Goal: Information Seeking & Learning: Check status

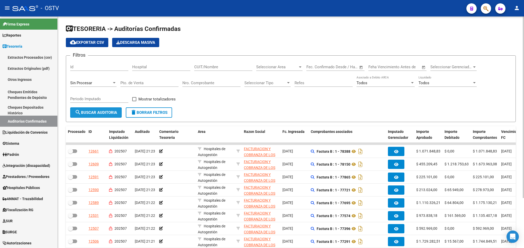
click at [91, 115] on button "search Buscar Auditoria" at bounding box center [95, 112] width 51 height 10
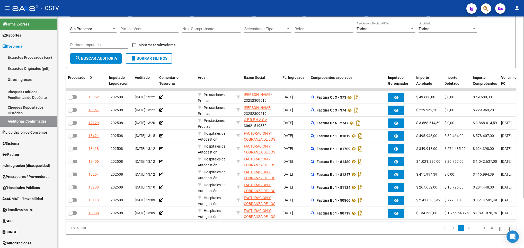
scroll to position [57, 0]
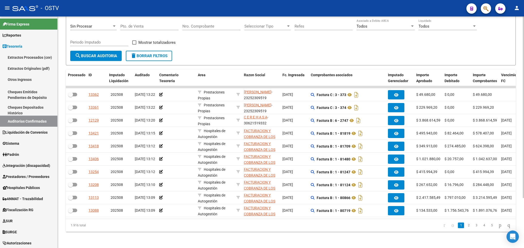
click at [519, 185] on div "TESORERIA -> Auditorías Confirmadas cloud_download Exportar CSV Descarga Masiva…" at bounding box center [292, 104] width 468 height 288
click at [466, 228] on link "2" at bounding box center [469, 225] width 6 height 6
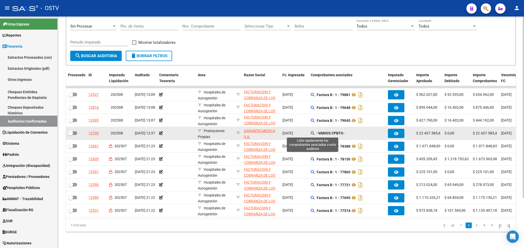
click at [311, 134] on icon at bounding box center [313, 133] width 4 height 4
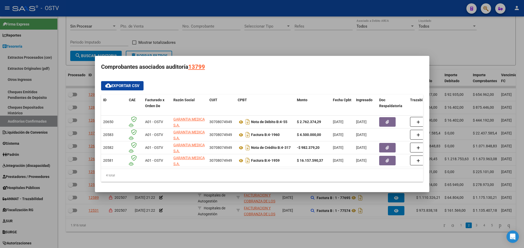
click at [237, 49] on div at bounding box center [262, 124] width 524 height 248
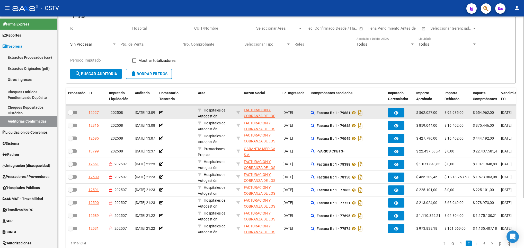
scroll to position [0, 0]
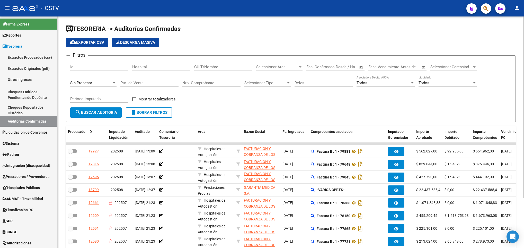
click at [190, 80] on div "Nro. Comprobante" at bounding box center [211, 81] width 58 height 11
type input "1958"
click at [100, 111] on span "search Buscar Auditoria" at bounding box center [96, 112] width 42 height 5
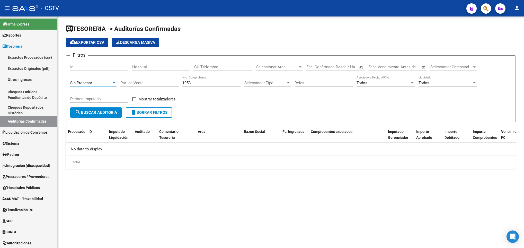
click at [108, 82] on div "Sin Procesar" at bounding box center [91, 82] width 42 height 5
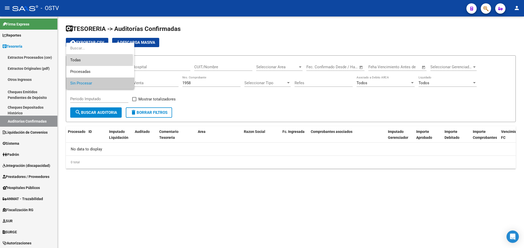
click at [76, 59] on span "Todas" at bounding box center [100, 60] width 60 height 12
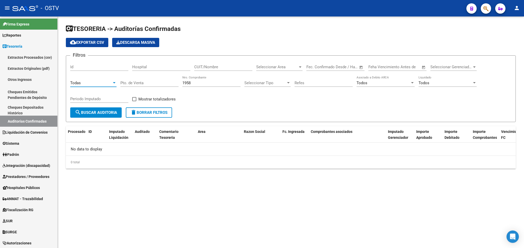
click at [93, 109] on button "search Buscar Auditoria" at bounding box center [95, 112] width 51 height 10
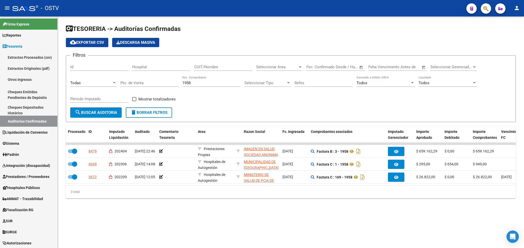
click at [137, 113] on span "delete Borrar Filtros" at bounding box center [148, 112] width 37 height 5
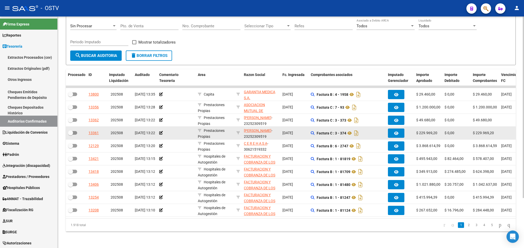
scroll to position [64, 0]
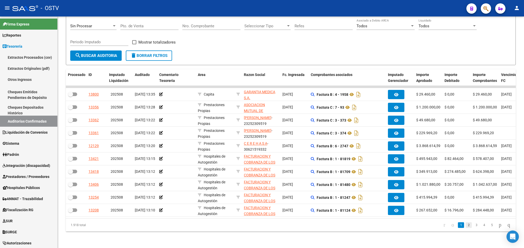
click at [466, 225] on link "2" at bounding box center [469, 225] width 6 height 6
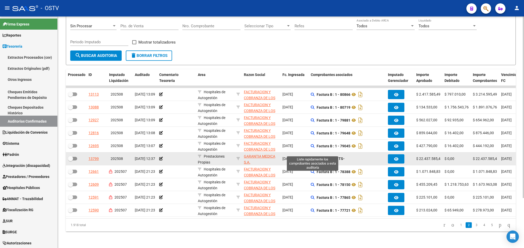
click at [312, 157] on icon at bounding box center [313, 159] width 4 height 4
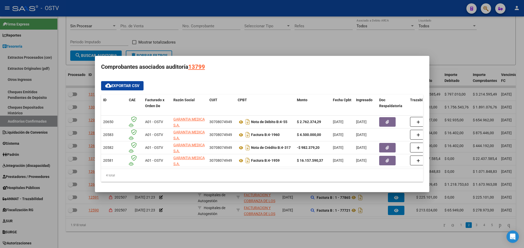
click at [300, 40] on div at bounding box center [262, 124] width 524 height 248
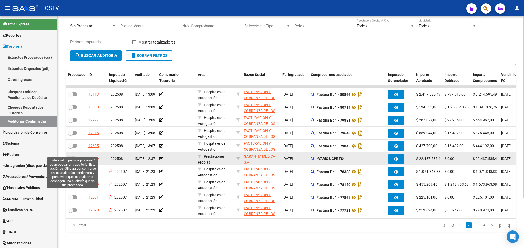
click at [74, 157] on span at bounding box center [72, 159] width 9 height 4
click at [70, 160] on input "checkbox" at bounding box center [70, 160] width 0 height 0
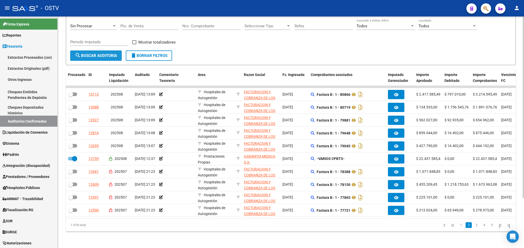
click at [93, 50] on button "search Buscar Auditoria" at bounding box center [95, 55] width 51 height 10
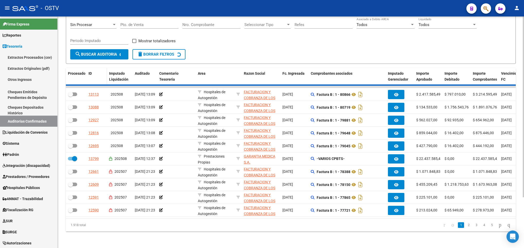
checkbox input "false"
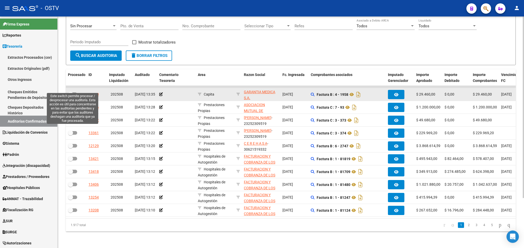
click at [72, 92] on span at bounding box center [70, 94] width 5 height 5
click at [70, 96] on input "checkbox" at bounding box center [70, 96] width 0 height 0
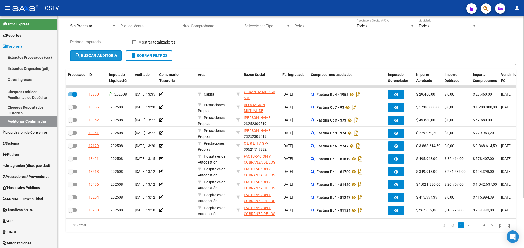
click at [87, 53] on span "search Buscar Auditoria" at bounding box center [96, 55] width 42 height 5
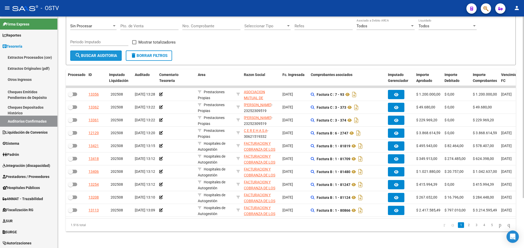
click at [96, 50] on button "search Buscar Auditoria" at bounding box center [95, 55] width 51 height 10
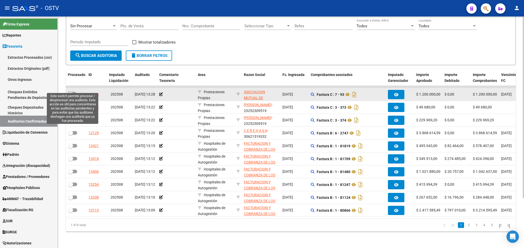
click at [75, 92] on span at bounding box center [72, 94] width 9 height 4
click at [70, 96] on input "checkbox" at bounding box center [70, 96] width 0 height 0
checkbox input "true"
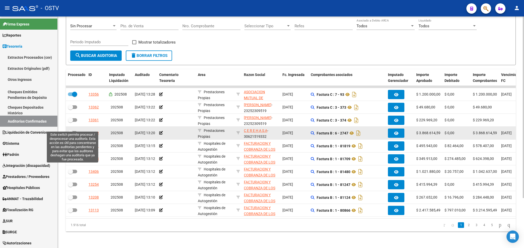
click at [76, 131] on span at bounding box center [72, 133] width 9 height 4
click at [70, 135] on input "checkbox" at bounding box center [70, 135] width 0 height 0
checkbox input "true"
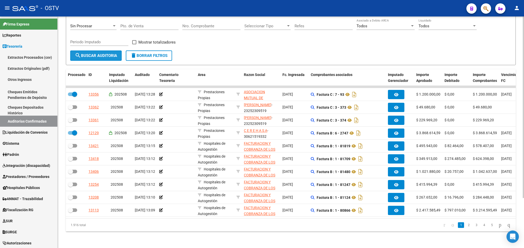
click at [96, 53] on span "search Buscar Auditoria" at bounding box center [96, 55] width 42 height 5
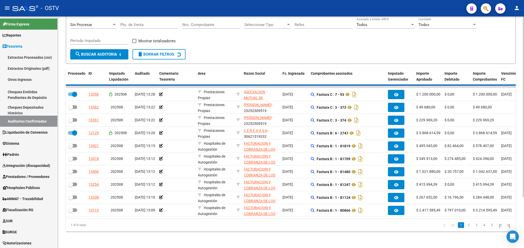
checkbox input "false"
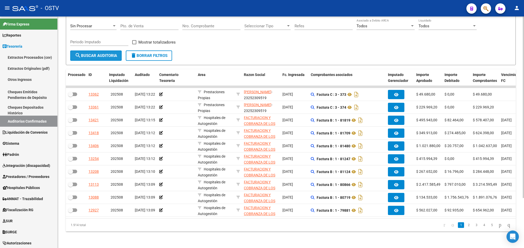
click at [83, 53] on span "search Buscar Auditoria" at bounding box center [96, 55] width 42 height 5
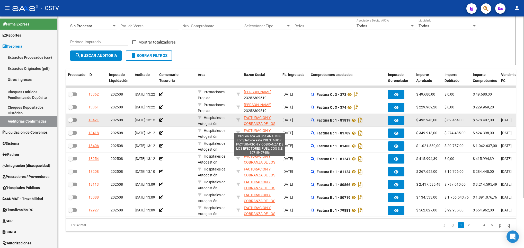
click at [253, 115] on span "FACTURACION Y COBRANZA DE LOS EFECTORES PUBLICOS S.E." at bounding box center [259, 126] width 31 height 22
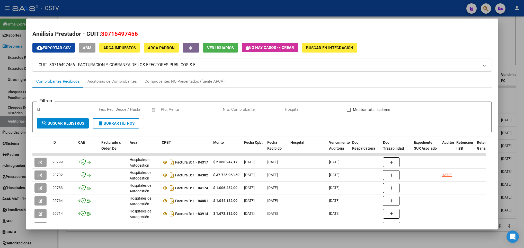
click at [13, 99] on div at bounding box center [262, 124] width 524 height 248
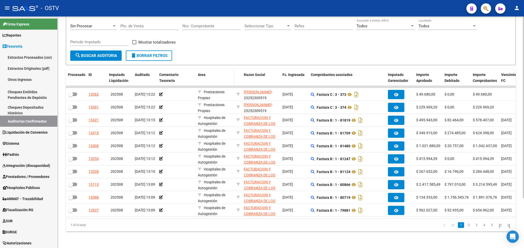
scroll to position [0, 0]
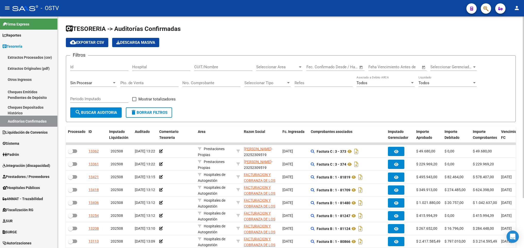
click at [203, 67] on input "CUIT/Nombre" at bounding box center [223, 67] width 58 height 5
paste input "30715497456"
type input "30715497456"
click at [84, 114] on span "search Buscar Auditoria" at bounding box center [96, 112] width 42 height 5
click at [134, 99] on span at bounding box center [134, 99] width 4 height 4
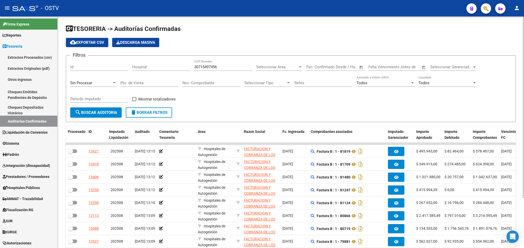
click at [134, 101] on input "Mostrar totalizadores" at bounding box center [134, 101] width 0 height 0
checkbox input "true"
click at [101, 114] on span "search Buscar Auditoria" at bounding box center [96, 112] width 42 height 5
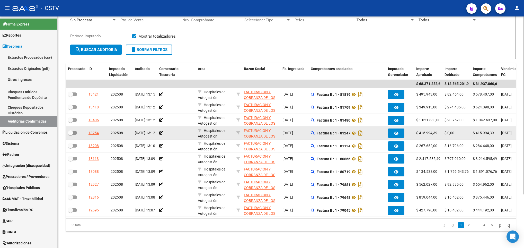
scroll to position [69, 0]
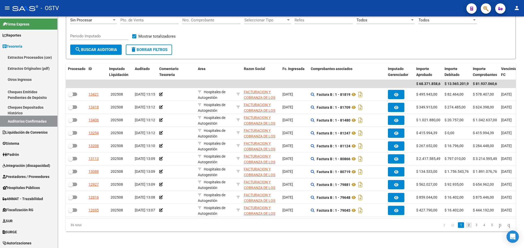
click at [466, 225] on link "2" at bounding box center [469, 225] width 6 height 6
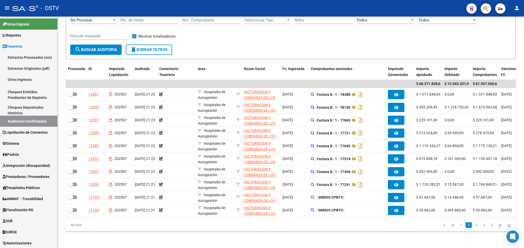
click at [472, 228] on li "3" at bounding box center [476, 224] width 8 height 9
click at [473, 225] on link "3" at bounding box center [476, 225] width 6 height 6
click at [481, 225] on link "4" at bounding box center [484, 225] width 6 height 6
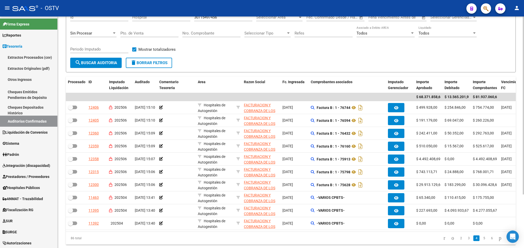
scroll to position [0, 0]
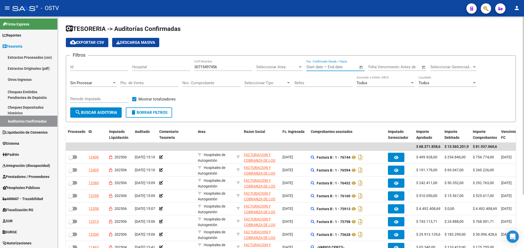
click at [341, 69] on input "text" at bounding box center [340, 67] width 25 height 5
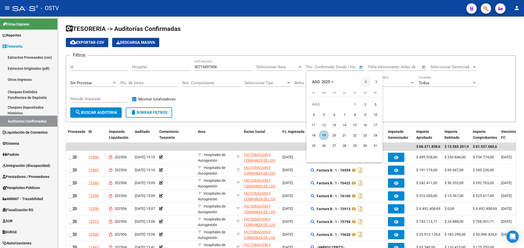
click at [363, 82] on span "Previous month" at bounding box center [366, 82] width 10 height 10
click at [348, 145] on span "26" at bounding box center [344, 145] width 9 height 9
type input "[DATE]"
drag, startPoint x: 375, startPoint y: 76, endPoint x: 377, endPoint y: 78, distance: 2.9
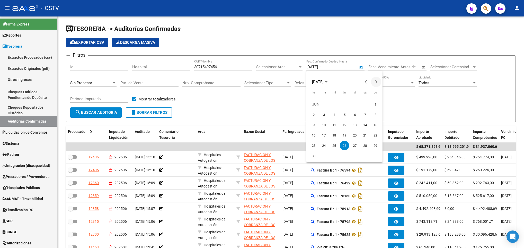
click at [376, 76] on div "JUN. 2025" at bounding box center [344, 79] width 76 height 16
click at [378, 80] on span "Next month" at bounding box center [376, 82] width 10 height 10
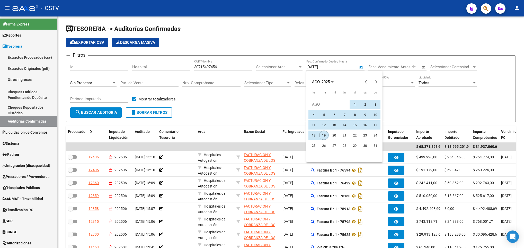
click at [324, 134] on span "19" at bounding box center [323, 134] width 9 height 9
type input "[DATE]"
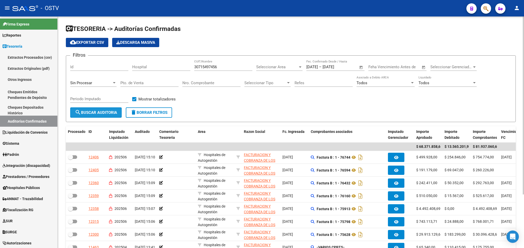
click at [106, 110] on span "search Buscar Auditoria" at bounding box center [96, 112] width 42 height 5
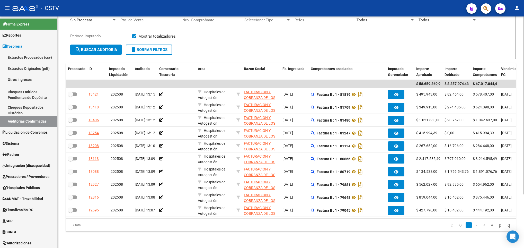
scroll to position [69, 0]
click at [481, 225] on link "3" at bounding box center [484, 225] width 6 height 6
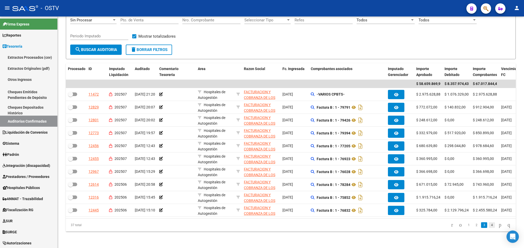
click at [489, 227] on link "4" at bounding box center [492, 225] width 6 height 6
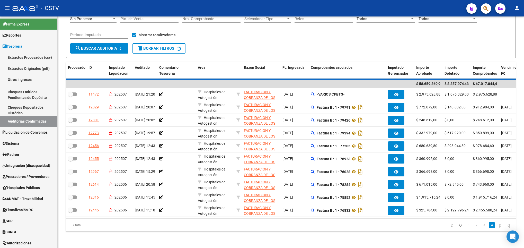
scroll to position [31, 0]
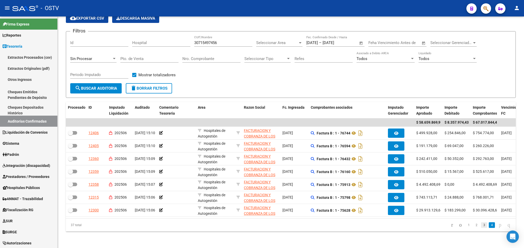
click at [481, 225] on link "3" at bounding box center [484, 225] width 6 height 6
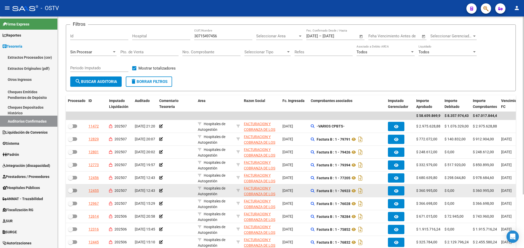
scroll to position [69, 0]
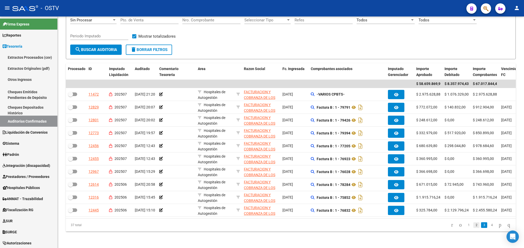
click at [473, 226] on link "2" at bounding box center [476, 225] width 6 height 6
click at [489, 226] on link "4" at bounding box center [492, 225] width 6 height 6
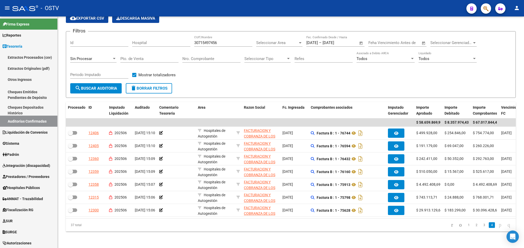
scroll to position [31, 0]
click at [481, 224] on link "3" at bounding box center [484, 225] width 6 height 6
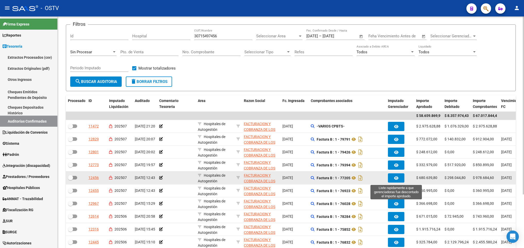
scroll to position [69, 0]
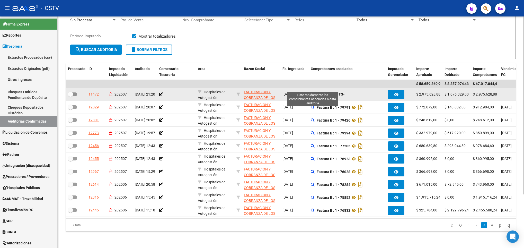
click at [312, 92] on icon at bounding box center [313, 94] width 4 height 4
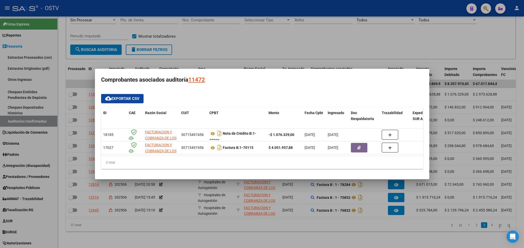
click at [451, 232] on div at bounding box center [262, 124] width 524 height 248
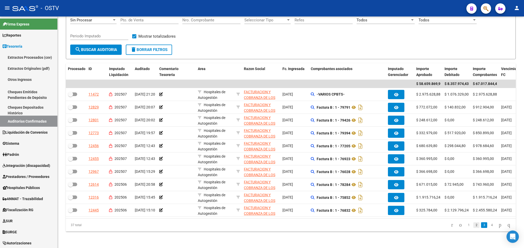
click at [473, 225] on link "2" at bounding box center [476, 225] width 6 height 6
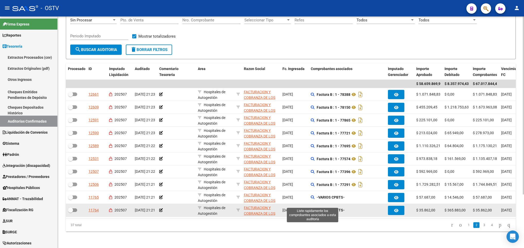
click at [313, 208] on icon at bounding box center [313, 210] width 4 height 4
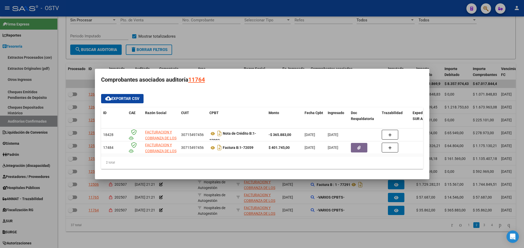
click at [347, 224] on div at bounding box center [262, 124] width 524 height 248
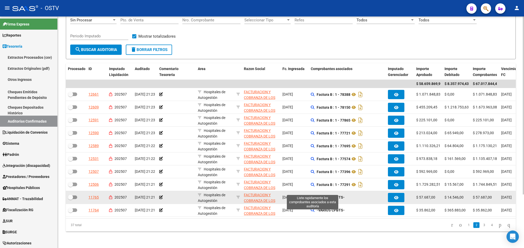
click at [312, 195] on icon at bounding box center [313, 197] width 4 height 4
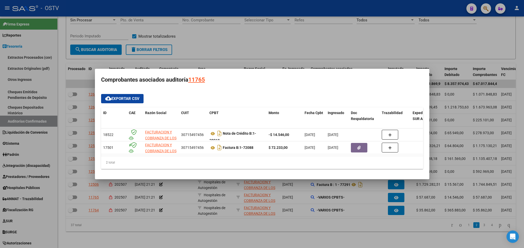
click at [357, 218] on div at bounding box center [262, 124] width 524 height 248
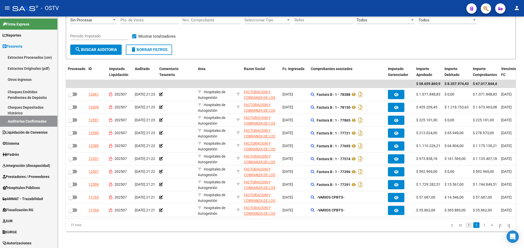
click at [466, 226] on link "1" at bounding box center [469, 225] width 6 height 6
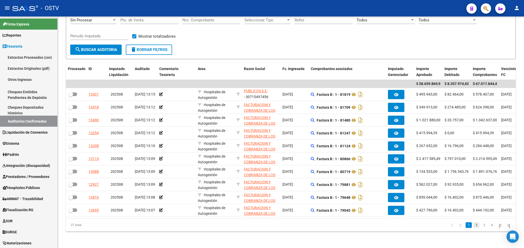
click at [473, 223] on link "2" at bounding box center [476, 225] width 6 height 6
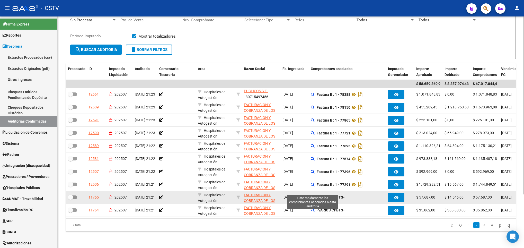
click at [313, 195] on icon at bounding box center [313, 197] width 4 height 4
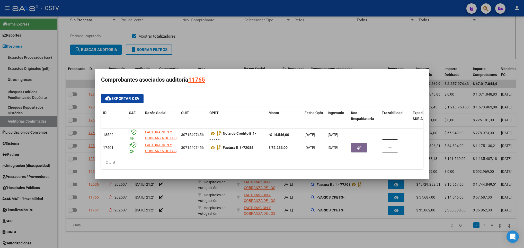
click at [300, 218] on div at bounding box center [262, 124] width 524 height 248
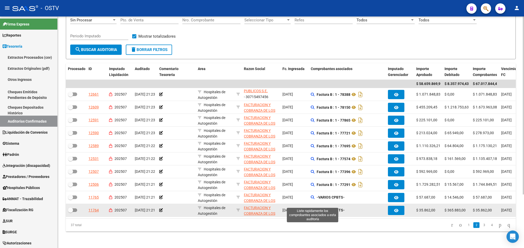
click at [313, 208] on icon at bounding box center [313, 210] width 4 height 4
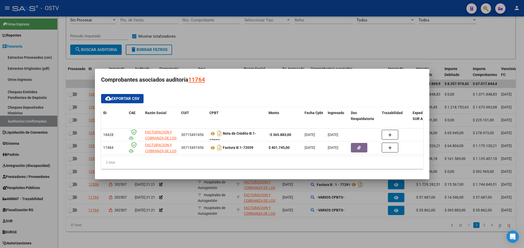
click at [307, 163] on div "2 total" at bounding box center [262, 162] width 322 height 13
click at [346, 209] on div at bounding box center [262, 124] width 524 height 248
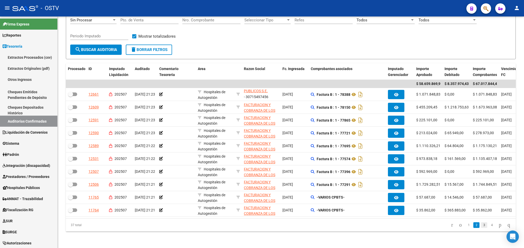
click at [481, 225] on link "3" at bounding box center [484, 225] width 6 height 6
click at [489, 226] on link "4" at bounding box center [492, 225] width 6 height 6
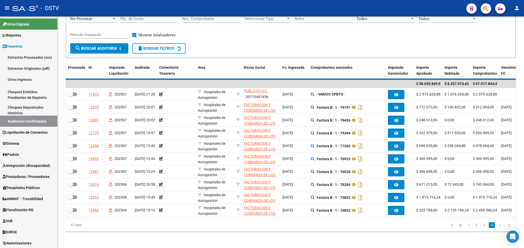
scroll to position [31, 0]
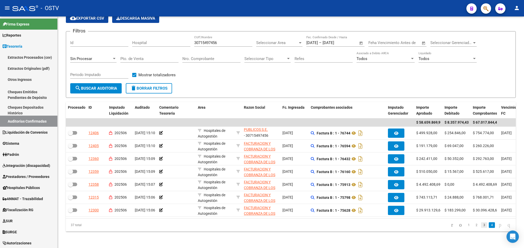
click at [481, 227] on link "3" at bounding box center [484, 225] width 6 height 6
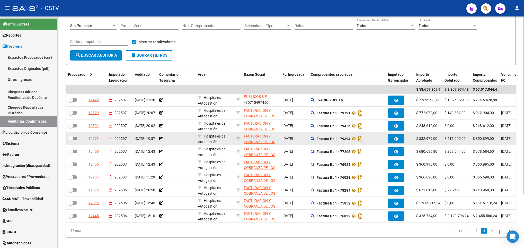
scroll to position [69, 0]
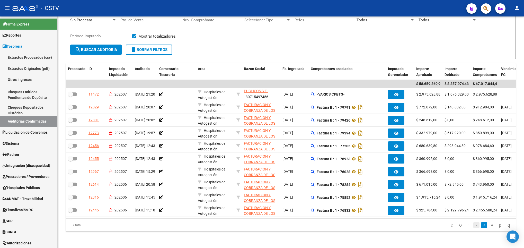
click at [473, 226] on link "2" at bounding box center [476, 225] width 6 height 6
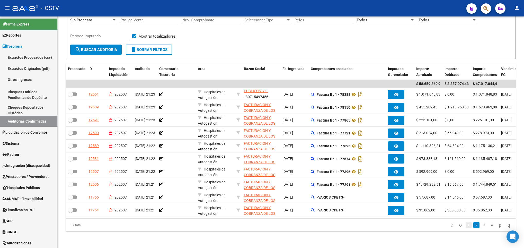
click at [466, 227] on link "1" at bounding box center [469, 225] width 6 height 6
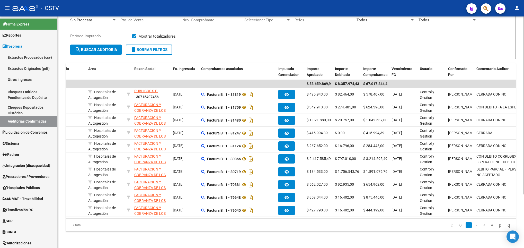
scroll to position [0, 118]
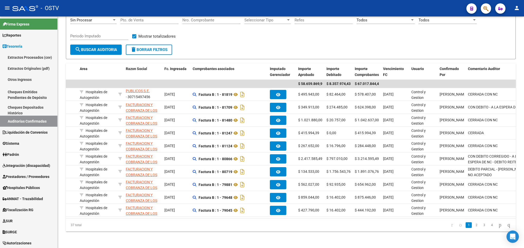
click at [238, 228] on datatable-pager "1 2 3 4" at bounding box center [335, 224] width 356 height 9
click at [473, 224] on link "2" at bounding box center [476, 225] width 6 height 6
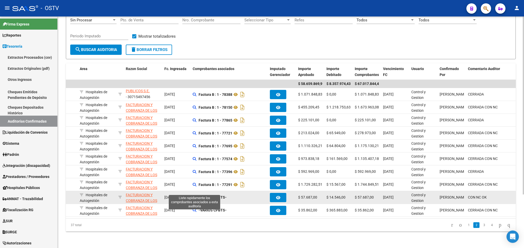
click at [194, 195] on icon at bounding box center [195, 197] width 4 height 4
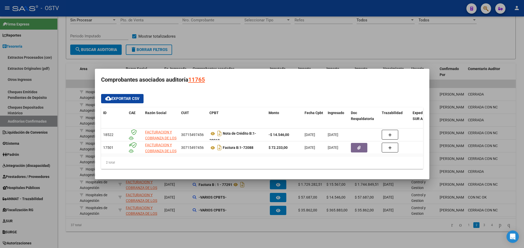
click at [201, 198] on div at bounding box center [262, 124] width 524 height 248
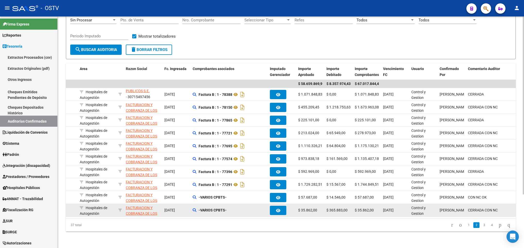
click at [200, 208] on strong "-VARIOS CPBTS-" at bounding box center [213, 210] width 28 height 4
click at [193, 208] on icon at bounding box center [195, 210] width 4 height 4
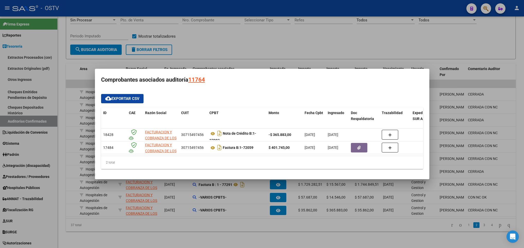
click at [224, 201] on div at bounding box center [262, 124] width 524 height 248
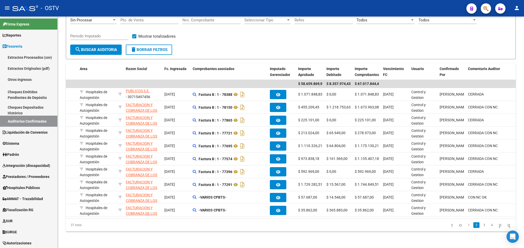
click at [481, 225] on link "3" at bounding box center [484, 225] width 6 height 6
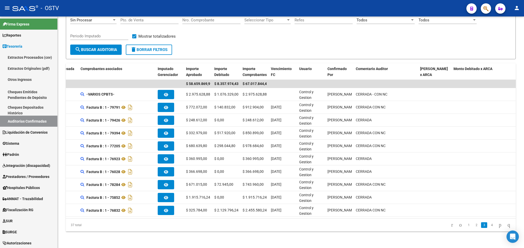
scroll to position [0, 139]
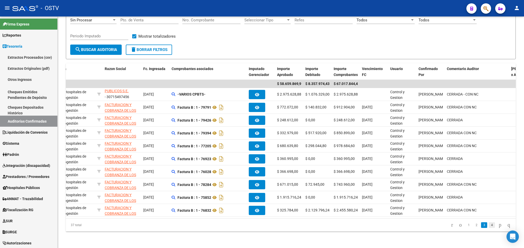
click at [489, 224] on link "4" at bounding box center [492, 225] width 6 height 6
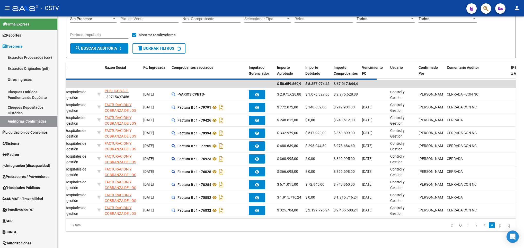
scroll to position [31, 0]
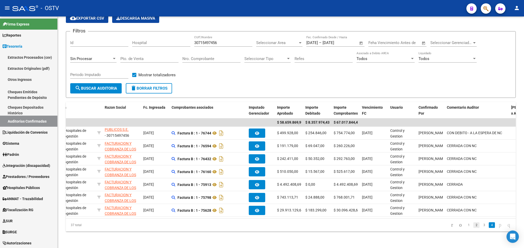
click at [474, 222] on link "2" at bounding box center [476, 225] width 6 height 6
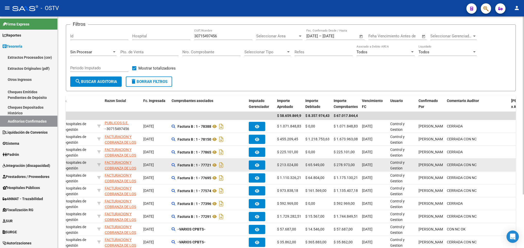
scroll to position [69, 0]
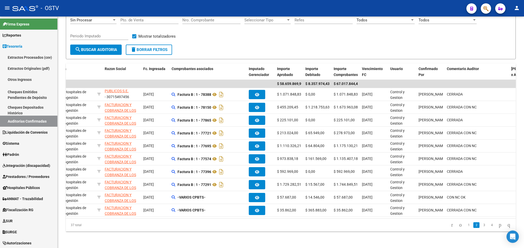
click at [221, 229] on div "37 total 1 2 3 4" at bounding box center [291, 224] width 450 height 13
click at [466, 226] on link "1" at bounding box center [469, 225] width 6 height 6
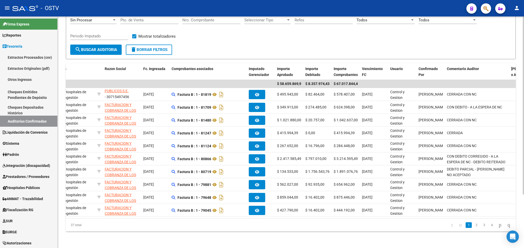
click at [219, 33] on div "Filtros Id Hospital 30715497456 CUIT/Nombre Seleccionar Area Seleccionar Area 2…" at bounding box center [290, 21] width 441 height 48
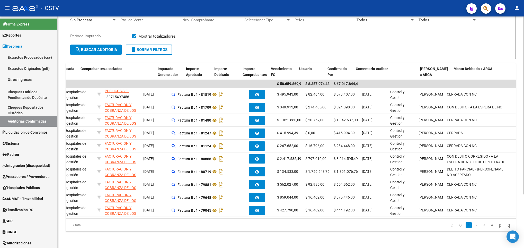
scroll to position [0, 230]
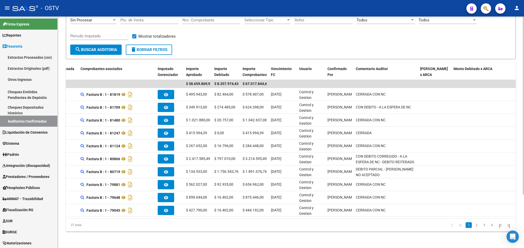
click at [231, 241] on div "TESORERIA -> Auditorías Confirmadas cloud_download Exportar CSV Descarga Masiva…" at bounding box center [291, 101] width 466 height 294
click at [473, 226] on link "2" at bounding box center [476, 225] width 6 height 6
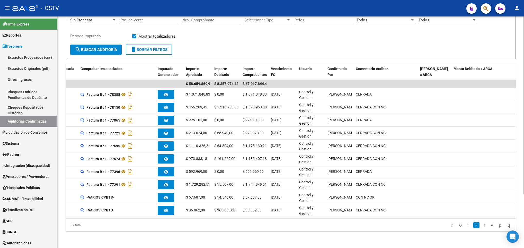
click at [218, 230] on div "37 total 1 2 3 4" at bounding box center [291, 224] width 450 height 13
click at [481, 224] on link "3" at bounding box center [484, 225] width 6 height 6
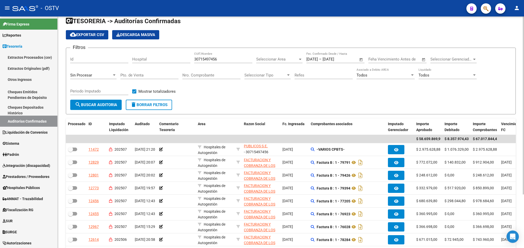
scroll to position [0, 0]
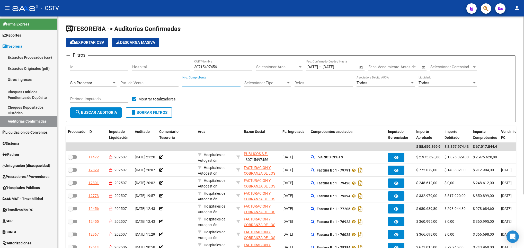
click at [198, 81] on input "Nro. Comprobante" at bounding box center [211, 82] width 58 height 5
click at [96, 112] on span "search Buscar Auditoria" at bounding box center [96, 112] width 42 height 5
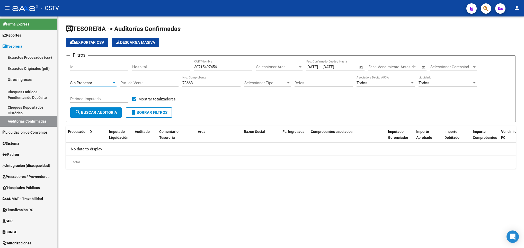
click at [96, 82] on div "Sin Procesar" at bounding box center [91, 82] width 42 height 5
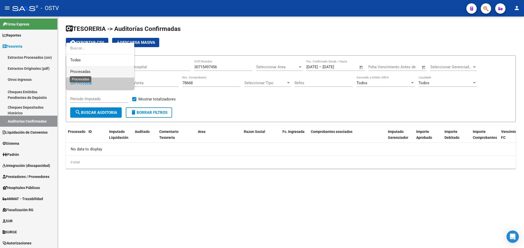
click at [88, 70] on span "Procesadas" at bounding box center [80, 71] width 20 height 5
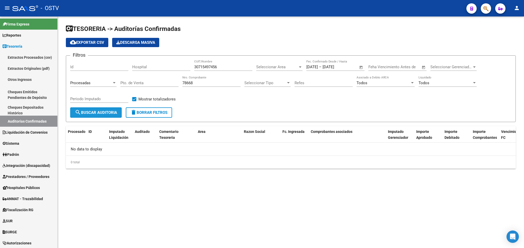
click at [88, 115] on span "search Buscar Auditoria" at bounding box center [96, 112] width 42 height 5
drag, startPoint x: 195, startPoint y: 82, endPoint x: 164, endPoint y: 81, distance: 31.1
click at [164, 81] on div "Filtros Id Hospital 30715497456 CUIT/Nombre Seleccionar Area Seleccionar Area 2…" at bounding box center [290, 84] width 441 height 48
click at [88, 112] on span "search Buscar Auditoria" at bounding box center [96, 112] width 42 height 5
drag, startPoint x: 196, startPoint y: 83, endPoint x: 179, endPoint y: 86, distance: 17.5
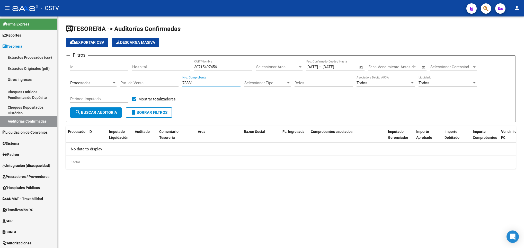
click at [179, 86] on div "Filtros Id Hospital 30715497456 CUIT/Nombre Seleccionar Area Seleccionar Area 2…" at bounding box center [290, 84] width 441 height 48
type input "78981"
click at [100, 114] on span "search Buscar Auditoria" at bounding box center [96, 112] width 42 height 5
drag, startPoint x: 199, startPoint y: 84, endPoint x: 167, endPoint y: 86, distance: 32.8
click at [168, 87] on div "Filtros Id Hospital 30715497456 CUIT/Nombre Seleccionar Area Seleccionar Area 2…" at bounding box center [290, 84] width 441 height 48
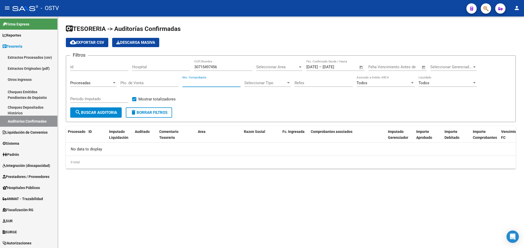
click at [100, 111] on span "search Buscar Auditoria" at bounding box center [96, 112] width 42 height 5
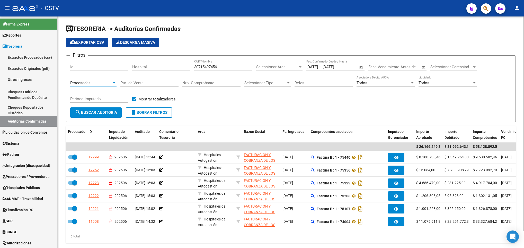
click at [108, 82] on div "Procesadas" at bounding box center [91, 82] width 42 height 5
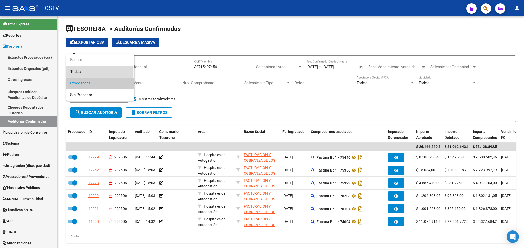
click at [85, 70] on span "Todas" at bounding box center [100, 72] width 60 height 12
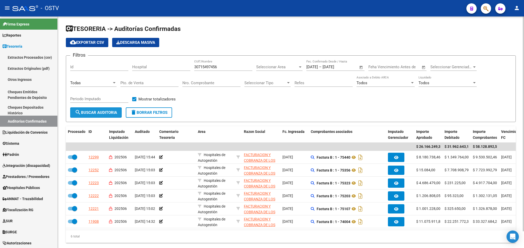
click at [99, 111] on span "search Buscar Auditoria" at bounding box center [96, 112] width 42 height 5
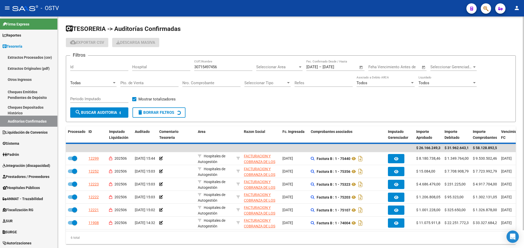
checkbox input "false"
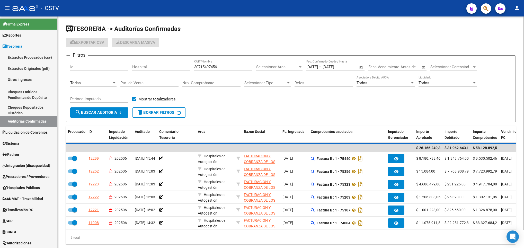
checkbox input "false"
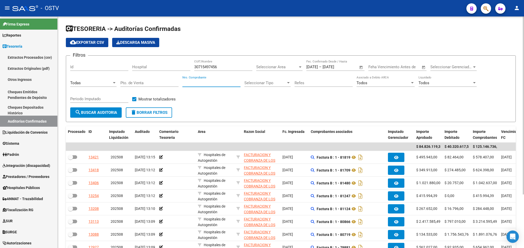
click at [192, 82] on input "Nro. Comprobante" at bounding box center [211, 82] width 58 height 5
click at [102, 111] on span "search Buscar Auditoria" at bounding box center [96, 112] width 42 height 5
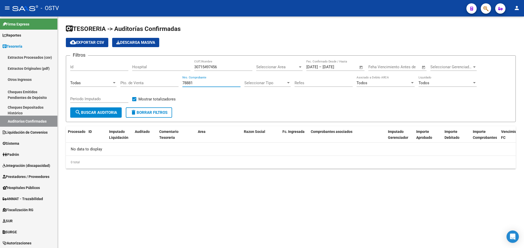
drag, startPoint x: 207, startPoint y: 83, endPoint x: 150, endPoint y: 82, distance: 56.6
click at [150, 82] on div "Filtros Id Hospital 30715497456 CUIT/Nombre Seleccionar Area Seleccionar Area 2…" at bounding box center [290, 84] width 441 height 48
click at [93, 115] on button "search Buscar Auditoria" at bounding box center [95, 112] width 51 height 10
drag, startPoint x: 201, startPoint y: 85, endPoint x: 151, endPoint y: 84, distance: 49.9
click at [156, 85] on div "Filtros Id Hospital 30715497456 CUIT/Nombre Seleccionar Area Seleccionar Area 2…" at bounding box center [290, 84] width 441 height 48
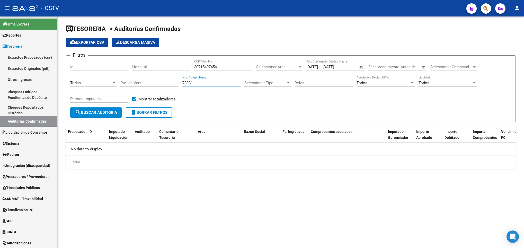
type input "78981"
click at [98, 109] on button "search Buscar Auditoria" at bounding box center [95, 112] width 51 height 10
drag, startPoint x: 197, startPoint y: 84, endPoint x: 163, endPoint y: 82, distance: 34.3
click at [163, 82] on div "Filtros Id Hospital 30715497456 CUIT/Nombre Seleccionar Area Seleccionar Area 2…" at bounding box center [290, 84] width 441 height 48
click at [60, 127] on div "TESORERIA -> Auditorías Confirmadas cloud_download Exportar CSV Descarga Masiva…" at bounding box center [291, 100] width 466 height 168
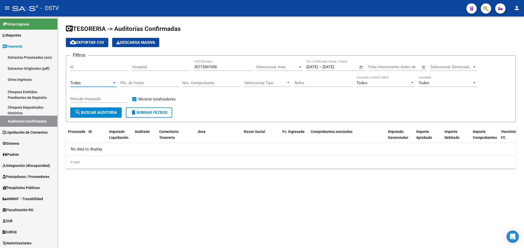
click at [112, 83] on div at bounding box center [114, 83] width 5 height 4
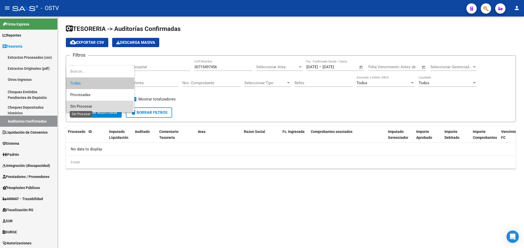
click at [84, 104] on span "Sin Procesar" at bounding box center [81, 106] width 22 height 5
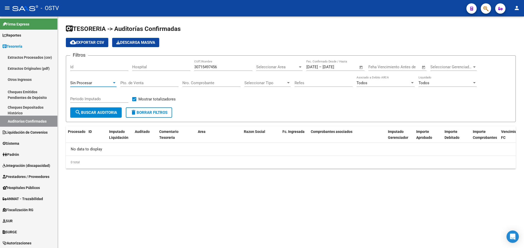
click at [89, 112] on span "search Buscar Auditoria" at bounding box center [96, 112] width 42 height 5
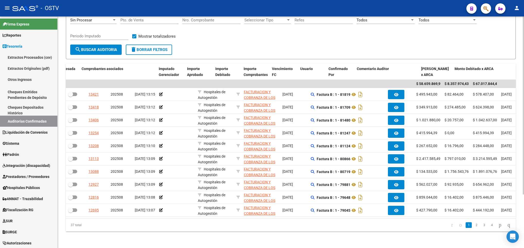
scroll to position [0, 230]
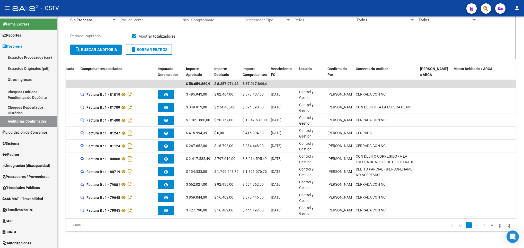
click at [209, 223] on datatable-pager "1 2 3 4" at bounding box center [335, 224] width 356 height 9
click at [473, 225] on link "2" at bounding box center [476, 225] width 6 height 6
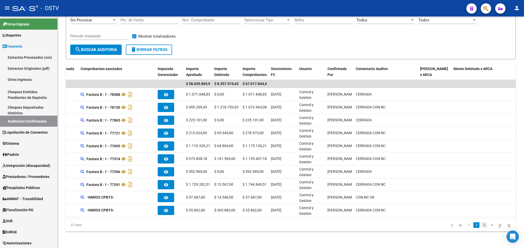
click at [481, 227] on link "3" at bounding box center [484, 225] width 6 height 6
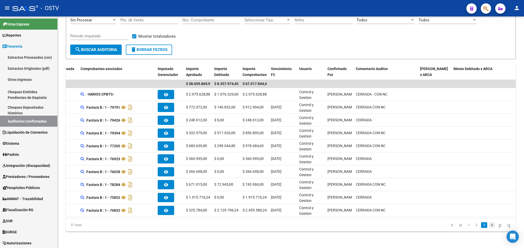
click at [489, 226] on link "4" at bounding box center [492, 225] width 6 height 6
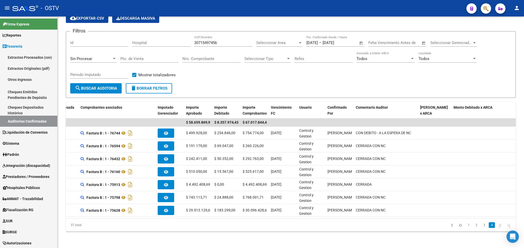
scroll to position [31, 0]
click at [191, 56] on input "Nro. Comprobante" at bounding box center [211, 58] width 58 height 5
type input "79250"
click at [104, 76] on div "Periodo Imputado" at bounding box center [99, 75] width 58 height 16
click at [101, 86] on span "search Buscar Auditoria" at bounding box center [96, 88] width 42 height 5
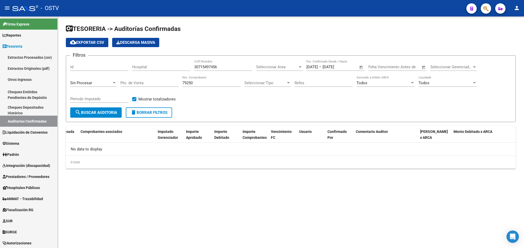
scroll to position [0, 0]
click at [241, 216] on mat-sidenav-content "TESORERIA -> Auditorías Confirmadas cloud_download Exportar CSV Descarga Masiva…" at bounding box center [291, 131] width 466 height 231
drag, startPoint x: 197, startPoint y: 83, endPoint x: 171, endPoint y: 83, distance: 26.2
click at [171, 83] on div "Filtros Id Hospital 30715497456 CUIT/Nombre Seleccionar Area Seleccionar Area 2…" at bounding box center [290, 84] width 441 height 48
click at [110, 116] on button "search Buscar Auditoria" at bounding box center [95, 112] width 51 height 10
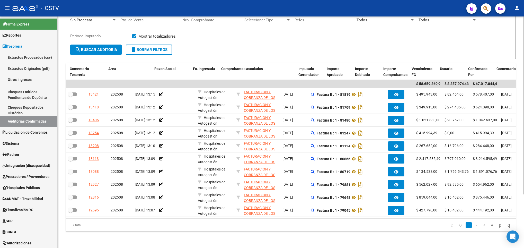
scroll to position [0, 230]
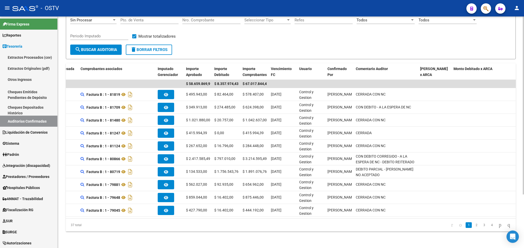
click at [282, 236] on div "TESORERIA -> Auditorías Confirmadas cloud_download Exportar CSV Descarga Masiva…" at bounding box center [291, 101] width 466 height 294
click at [473, 225] on link "2" at bounding box center [476, 225] width 6 height 6
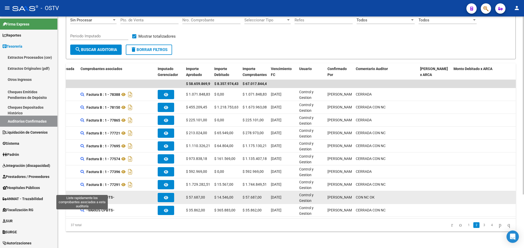
click at [80, 195] on icon at bounding box center [82, 197] width 4 height 4
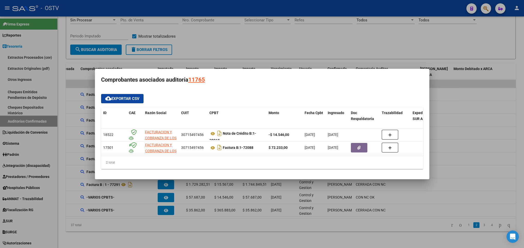
click at [85, 205] on div at bounding box center [262, 124] width 524 height 248
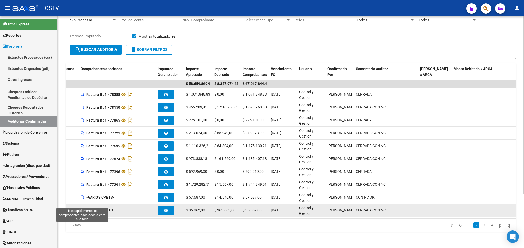
click at [81, 208] on icon at bounding box center [82, 210] width 4 height 4
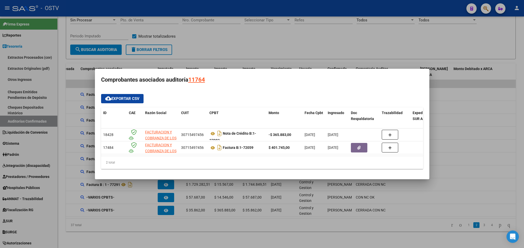
click at [95, 213] on div at bounding box center [262, 124] width 524 height 248
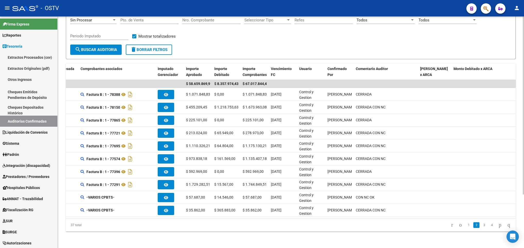
click at [276, 227] on datatable-pager "1 2 3 4" at bounding box center [335, 224] width 356 height 9
click at [481, 226] on link "3" at bounding box center [484, 225] width 6 height 6
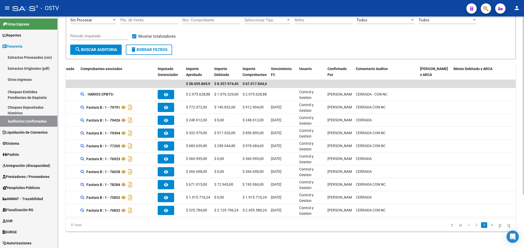
click at [257, 234] on div "TESORERIA -> Auditorías Confirmadas cloud_download Exportar CSV Descarga Masiva…" at bounding box center [291, 101] width 466 height 294
click at [489, 223] on link "4" at bounding box center [492, 225] width 6 height 6
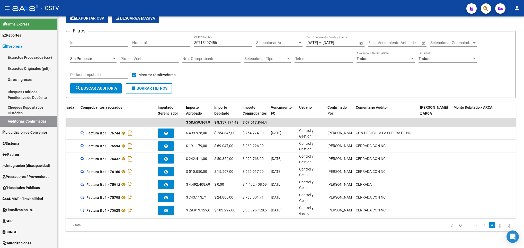
scroll to position [31, 0]
click at [201, 56] on input "Nro. Comprobante" at bounding box center [211, 58] width 58 height 5
click at [95, 86] on span "search Buscar Auditoria" at bounding box center [96, 88] width 42 height 5
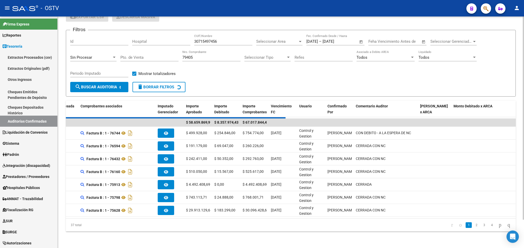
scroll to position [0, 0]
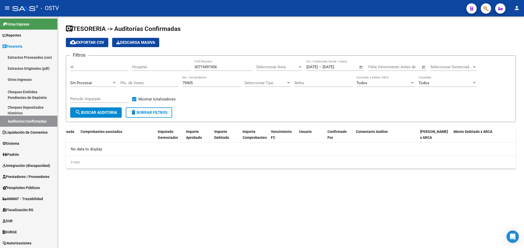
click at [95, 80] on div "Sin Procesar" at bounding box center [93, 81] width 46 height 11
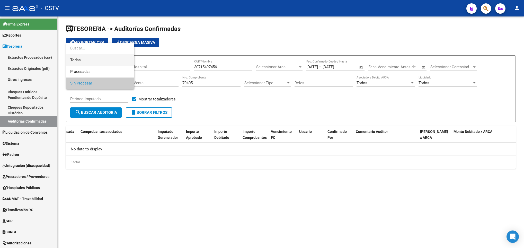
click at [84, 60] on span "Todas" at bounding box center [100, 60] width 60 height 12
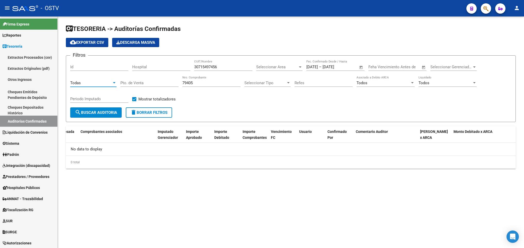
click at [95, 111] on span "search Buscar Auditoria" at bounding box center [96, 112] width 42 height 5
drag, startPoint x: 199, startPoint y: 80, endPoint x: 165, endPoint y: 77, distance: 33.3
click at [165, 77] on div "Filtros Id Hospital 30715497456 CUIT/Nombre Seleccionar Area Seleccionar Area 2…" at bounding box center [290, 84] width 441 height 48
click at [94, 116] on button "search Buscar Auditoria" at bounding box center [95, 112] width 51 height 10
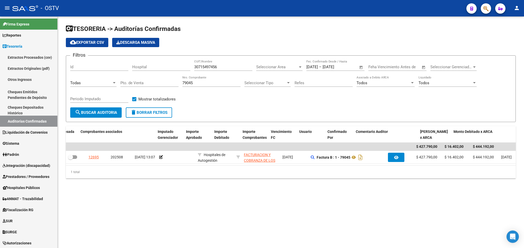
click at [222, 211] on mat-sidenav-content "TESORERIA -> Auditorías Confirmadas cloud_download Exportar CSV Descarga Masiva…" at bounding box center [291, 131] width 466 height 231
drag, startPoint x: 203, startPoint y: 82, endPoint x: 155, endPoint y: 89, distance: 49.1
click at [155, 89] on div "Filtros Id Hospital 30715497456 CUIT/Nombre Seleccionar Area Seleccionar Area 2…" at bounding box center [290, 84] width 441 height 48
click at [112, 111] on span "search Buscar Auditoria" at bounding box center [96, 112] width 42 height 5
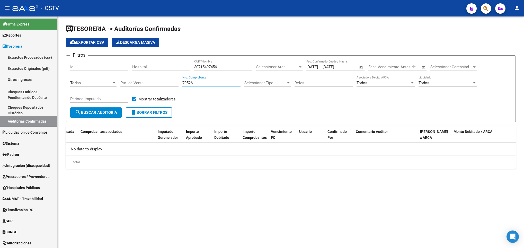
drag, startPoint x: 198, startPoint y: 83, endPoint x: 141, endPoint y: 81, distance: 56.6
click at [141, 81] on div "Filtros Id Hospital 30715497456 CUIT/Nombre Seleccionar Area Seleccionar Area 2…" at bounding box center [290, 84] width 441 height 48
click at [103, 108] on button "search Buscar Auditoria" at bounding box center [95, 112] width 51 height 10
drag, startPoint x: 202, startPoint y: 80, endPoint x: 171, endPoint y: 83, distance: 30.4
click at [171, 83] on div "Filtros Id Hospital 30715497456 CUIT/Nombre Seleccionar Area Seleccionar Area 2…" at bounding box center [290, 84] width 441 height 48
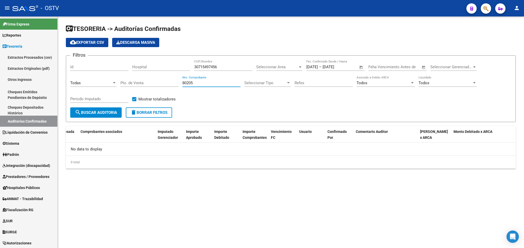
type input "80205"
click at [108, 109] on button "search Buscar Auditoria" at bounding box center [95, 112] width 51 height 10
click at [112, 80] on div "Todas" at bounding box center [93, 82] width 46 height 5
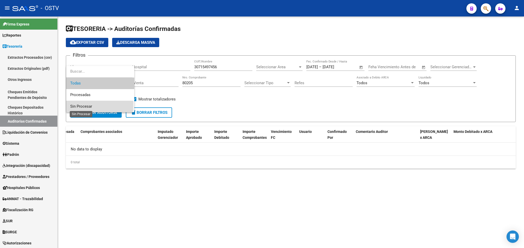
click at [83, 105] on span "Sin Procesar" at bounding box center [81, 106] width 22 height 5
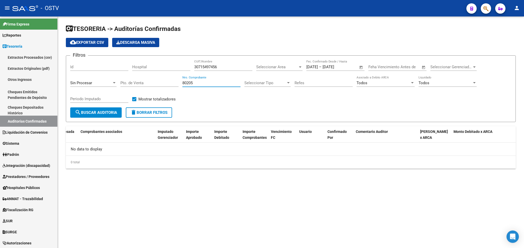
drag, startPoint x: 205, startPoint y: 84, endPoint x: 104, endPoint y: 90, distance: 101.3
click at [110, 90] on div "Filtros Id Hospital 30715497456 CUIT/Nombre Seleccionar Area Seleccionar Area 2…" at bounding box center [290, 84] width 441 height 48
click at [83, 112] on span "search Buscar Auditoria" at bounding box center [96, 112] width 42 height 5
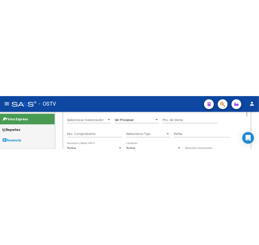
scroll to position [54, 0]
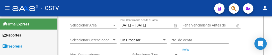
drag, startPoint x: 222, startPoint y: 53, endPoint x: 223, endPoint y: 93, distance: 39.6
click at [223, 55] on html "menu - OSTV person Firma Express Reportes Tablero de Control Ingresos Percibido…" at bounding box center [136, 27] width 272 height 55
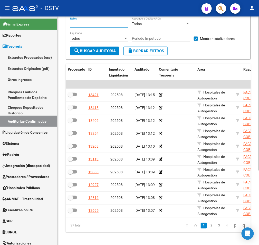
scroll to position [110, 0]
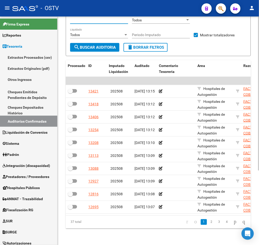
click at [255, 154] on div "TESORERIA -> Auditorías Confirmadas cloud_download Exportar CSV Descarga Masiva…" at bounding box center [159, 79] width 203 height 332
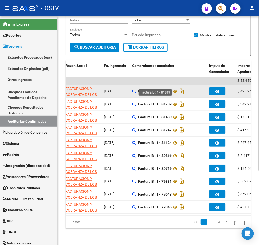
click at [167, 89] on strong "Factura B : 1 - 81819" at bounding box center [155, 91] width 34 height 4
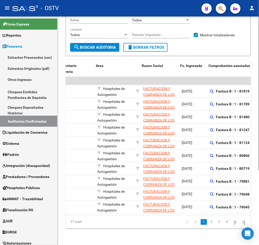
scroll to position [0, 122]
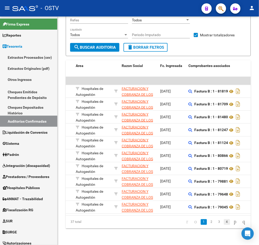
click at [224, 221] on link "4" at bounding box center [227, 222] width 6 height 6
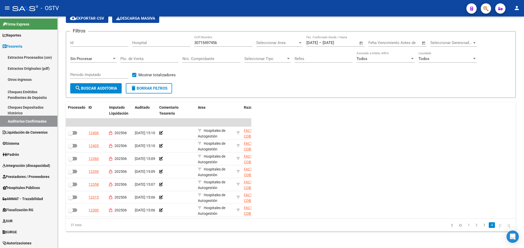
scroll to position [31, 0]
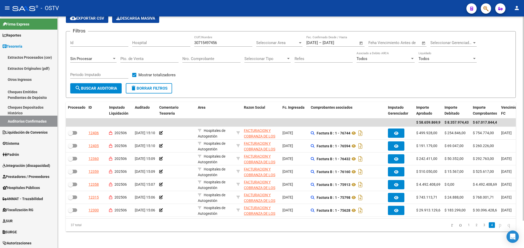
click at [100, 86] on span "search Buscar Auditoria" at bounding box center [96, 88] width 42 height 5
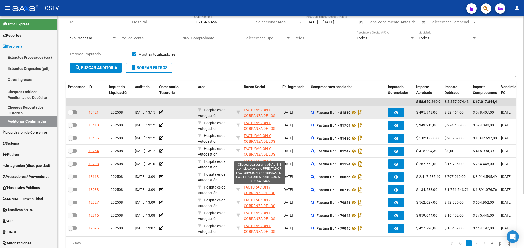
scroll to position [69, 0]
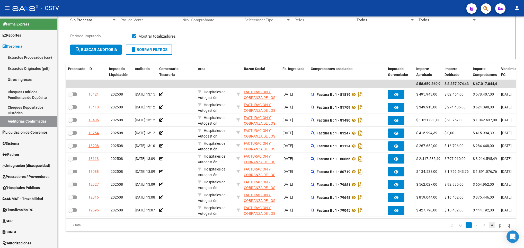
click at [489, 226] on link "4" at bounding box center [492, 225] width 6 height 6
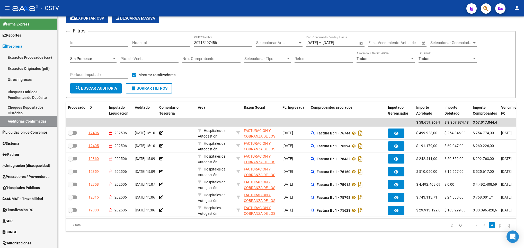
scroll to position [31, 0]
click at [481, 223] on link "3" at bounding box center [484, 225] width 6 height 6
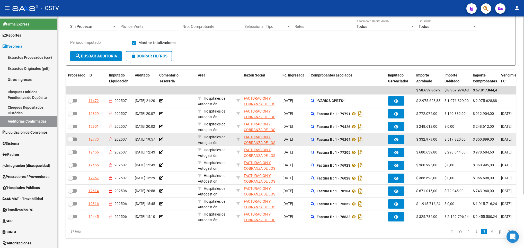
scroll to position [69, 0]
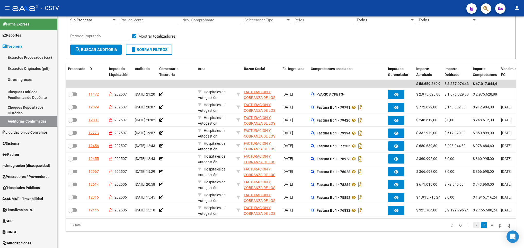
click at [473, 225] on link "2" at bounding box center [476, 225] width 6 height 6
click at [481, 225] on link "3" at bounding box center [484, 225] width 6 height 6
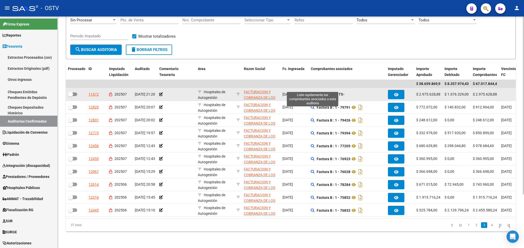
click at [312, 92] on icon at bounding box center [313, 94] width 4 height 4
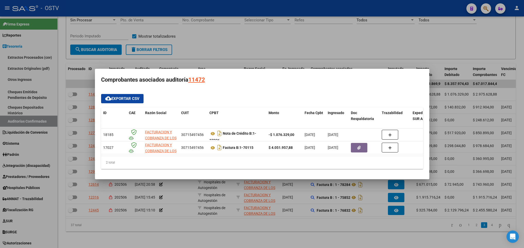
click at [395, 212] on div at bounding box center [262, 124] width 524 height 248
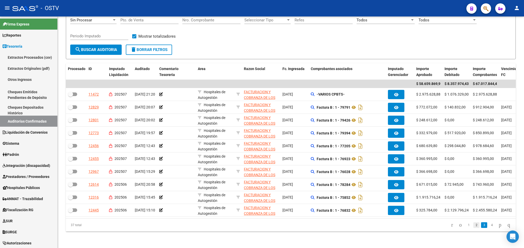
click at [473, 225] on link "2" at bounding box center [476, 225] width 6 height 6
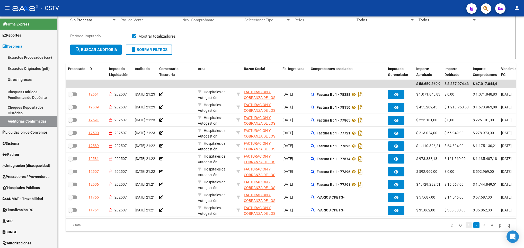
click at [466, 222] on link "1" at bounding box center [469, 225] width 6 height 6
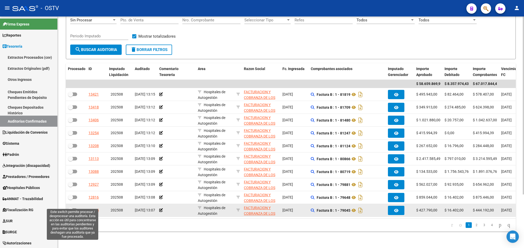
click at [74, 208] on span at bounding box center [72, 210] width 9 height 4
click at [70, 212] on input "checkbox" at bounding box center [70, 212] width 0 height 0
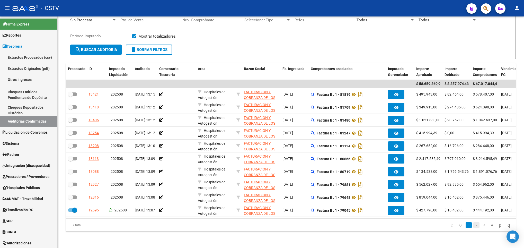
click at [473, 225] on link "2" at bounding box center [476, 225] width 6 height 6
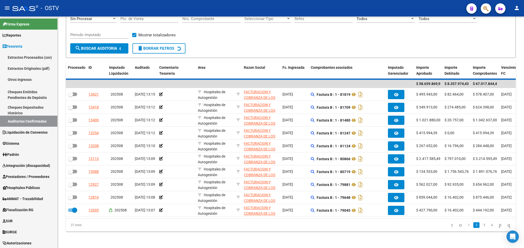
checkbox input "false"
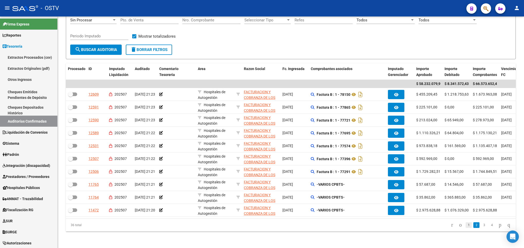
click at [466, 225] on link "1" at bounding box center [469, 225] width 6 height 6
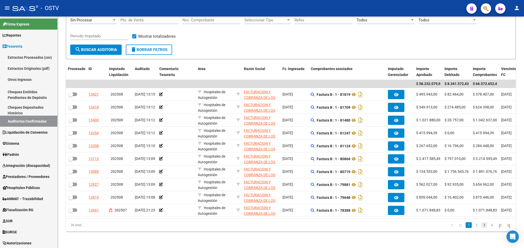
click at [481, 222] on link "3" at bounding box center [484, 225] width 6 height 6
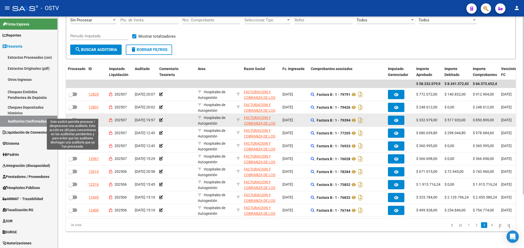
click at [75, 118] on span at bounding box center [72, 120] width 9 height 4
click at [70, 122] on input "checkbox" at bounding box center [70, 122] width 0 height 0
checkbox input "true"
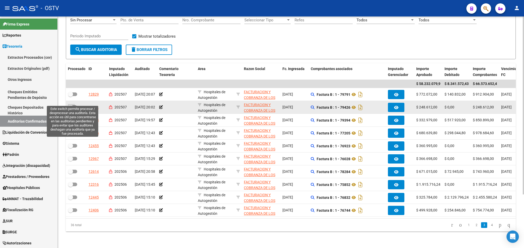
click at [74, 105] on span at bounding box center [72, 107] width 9 height 4
click at [70, 109] on input "checkbox" at bounding box center [70, 109] width 0 height 0
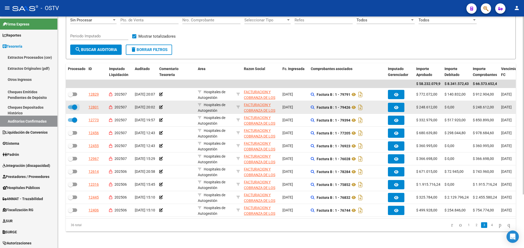
click at [76, 104] on span at bounding box center [74, 106] width 5 height 5
click at [70, 109] on input "checkbox" at bounding box center [70, 109] width 0 height 0
click at [73, 104] on span at bounding box center [70, 106] width 5 height 5
click at [70, 109] on input "checkbox" at bounding box center [70, 109] width 0 height 0
click at [73, 104] on span at bounding box center [74, 106] width 5 height 5
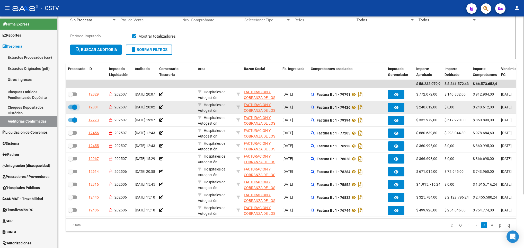
click at [70, 109] on input "checkbox" at bounding box center [70, 109] width 0 height 0
click at [74, 105] on span at bounding box center [72, 107] width 9 height 4
click at [70, 109] on input "checkbox" at bounding box center [70, 109] width 0 height 0
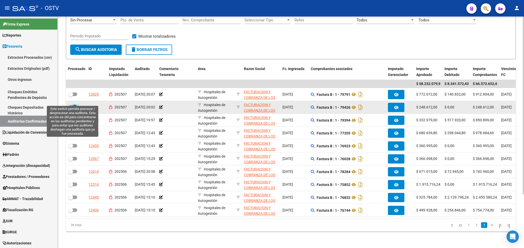
click at [74, 104] on span at bounding box center [74, 106] width 5 height 5
click at [70, 109] on input "checkbox" at bounding box center [70, 109] width 0 height 0
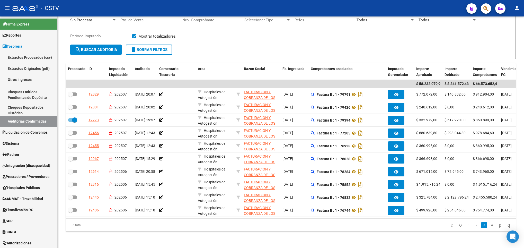
click at [480, 228] on li "3" at bounding box center [484, 224] width 8 height 9
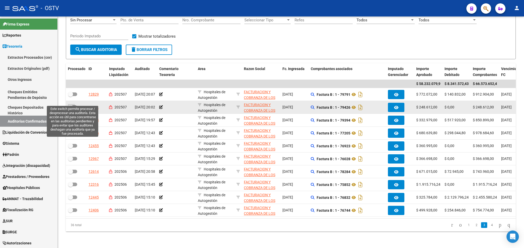
click at [72, 104] on span at bounding box center [70, 106] width 5 height 5
click at [70, 109] on input "checkbox" at bounding box center [70, 109] width 0 height 0
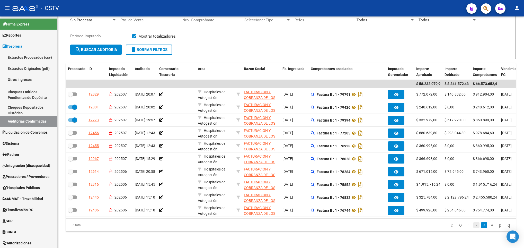
click at [473, 225] on link "2" at bounding box center [476, 225] width 6 height 6
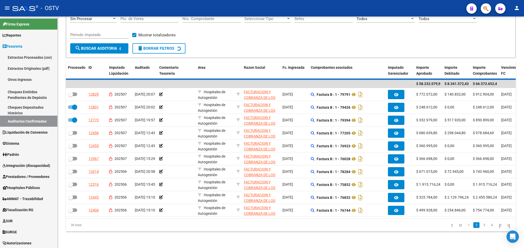
checkbox input "false"
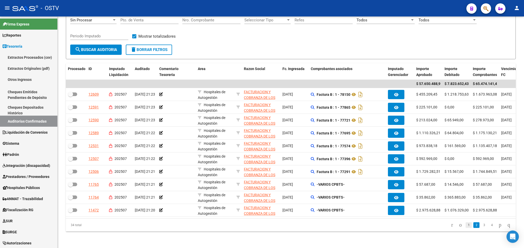
click at [466, 223] on link "1" at bounding box center [469, 225] width 6 height 6
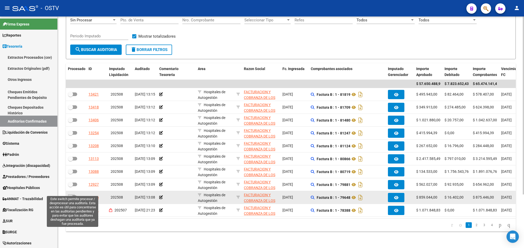
click at [71, 194] on span at bounding box center [70, 196] width 5 height 5
click at [70, 199] on input "checkbox" at bounding box center [70, 199] width 0 height 0
checkbox input "true"
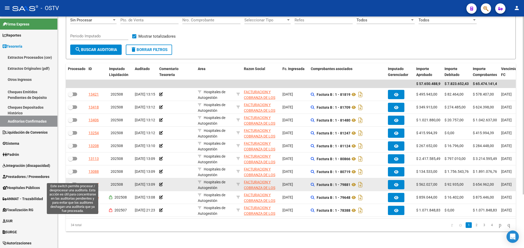
click at [71, 182] on span at bounding box center [70, 184] width 5 height 5
click at [70, 186] on input "checkbox" at bounding box center [70, 186] width 0 height 0
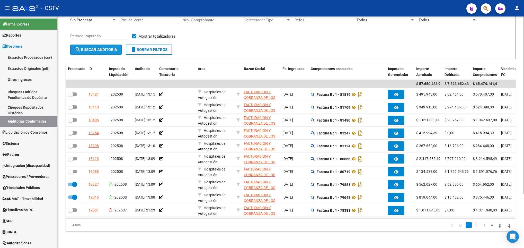
click at [89, 47] on span "search Buscar Auditoria" at bounding box center [96, 49] width 42 height 5
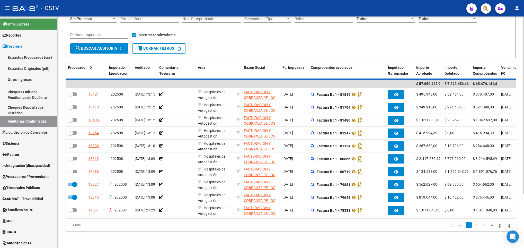
checkbox input "false"
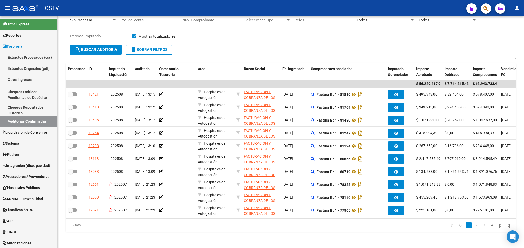
click at [473, 222] on link "2" at bounding box center [476, 225] width 6 height 6
click at [481, 226] on link "3" at bounding box center [484, 225] width 6 height 6
click at [488, 228] on li "4" at bounding box center [492, 224] width 8 height 9
click at [489, 226] on link "4" at bounding box center [492, 225] width 6 height 6
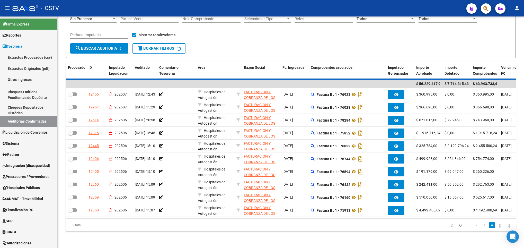
scroll to position [0, 0]
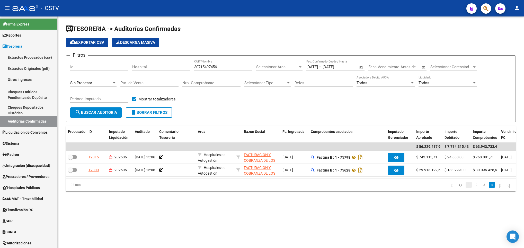
click at [466, 187] on link "1" at bounding box center [469, 185] width 6 height 6
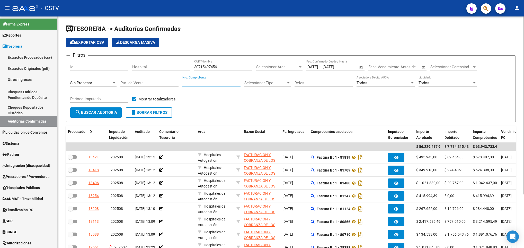
click at [187, 83] on input "Nro. Comprobante" at bounding box center [211, 82] width 58 height 5
type input "79791"
click at [110, 108] on button "search Buscar Auditoria" at bounding box center [95, 112] width 51 height 10
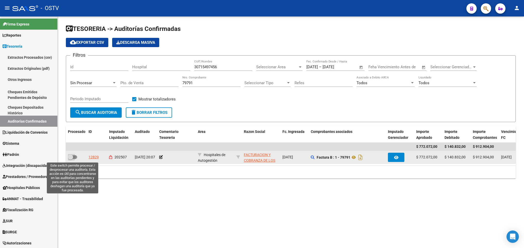
click at [73, 158] on span at bounding box center [72, 157] width 9 height 4
click at [70, 159] on input "checkbox" at bounding box center [70, 159] width 0 height 0
checkbox input "true"
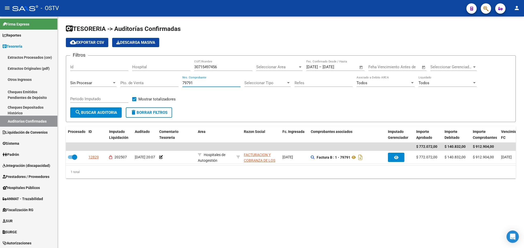
drag, startPoint x: 195, startPoint y: 84, endPoint x: 153, endPoint y: 97, distance: 44.7
click at [163, 90] on div "Filtros Id Hospital 30715497456 CUIT/Nombre Seleccionar Area Seleccionar Area 2…" at bounding box center [290, 84] width 441 height 48
click at [99, 116] on button "search Buscar Auditoria" at bounding box center [95, 112] width 51 height 10
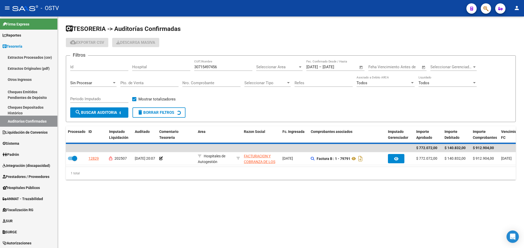
checkbox input "false"
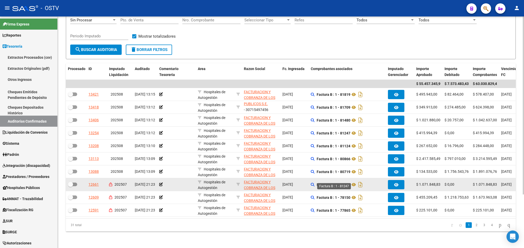
scroll to position [69, 0]
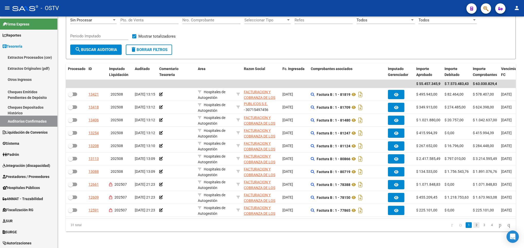
click at [473, 225] on link "2" at bounding box center [476, 225] width 6 height 6
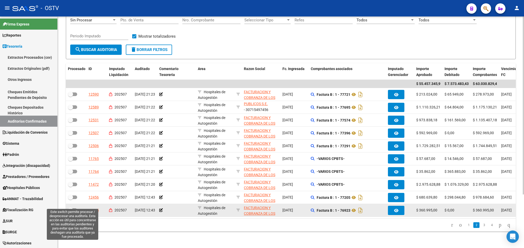
click at [74, 207] on label at bounding box center [72, 210] width 9 height 6
click at [70, 212] on input "checkbox" at bounding box center [70, 212] width 0 height 0
checkbox input "true"
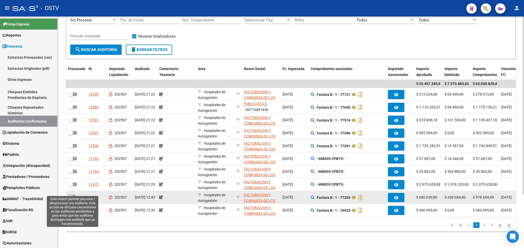
click at [75, 195] on span at bounding box center [72, 197] width 9 height 4
click at [70, 199] on input "checkbox" at bounding box center [70, 199] width 0 height 0
checkbox input "true"
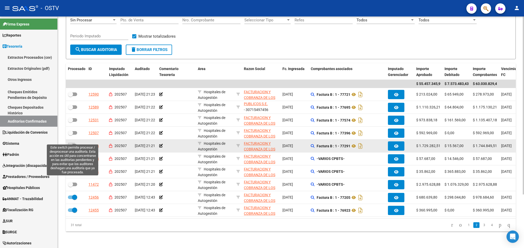
click at [72, 143] on span at bounding box center [70, 145] width 5 height 5
click at [70, 147] on input "checkbox" at bounding box center [70, 147] width 0 height 0
checkbox input "true"
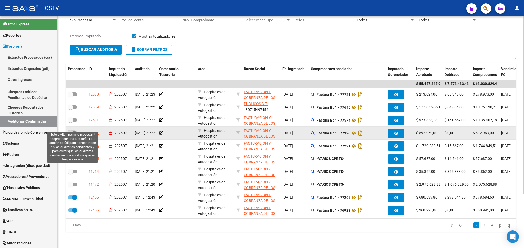
click at [74, 131] on span at bounding box center [72, 133] width 9 height 4
click at [70, 135] on input "checkbox" at bounding box center [70, 135] width 0 height 0
checkbox input "true"
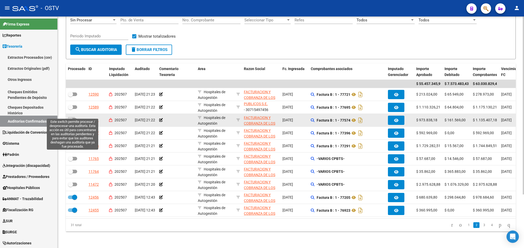
click at [73, 117] on label at bounding box center [72, 120] width 9 height 6
click at [70, 122] on input "checkbox" at bounding box center [70, 122] width 0 height 0
checkbox input "true"
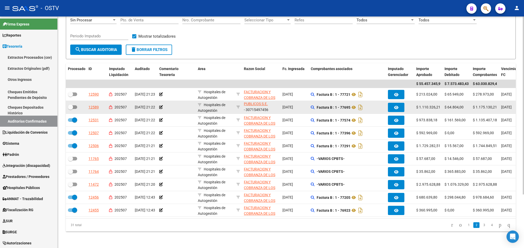
click at [72, 101] on datatable-body-cell at bounding box center [76, 107] width 21 height 13
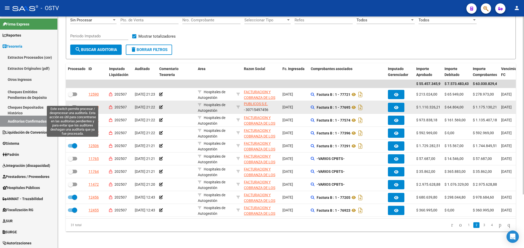
click at [70, 104] on span at bounding box center [70, 106] width 5 height 5
click at [70, 109] on input "checkbox" at bounding box center [70, 109] width 0 height 0
checkbox input "true"
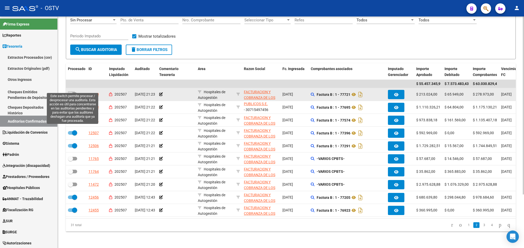
click at [72, 92] on span at bounding box center [70, 94] width 5 height 5
click at [70, 96] on input "checkbox" at bounding box center [70, 96] width 0 height 0
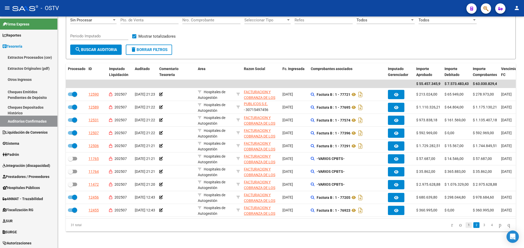
click at [466, 225] on link "1" at bounding box center [469, 225] width 6 height 6
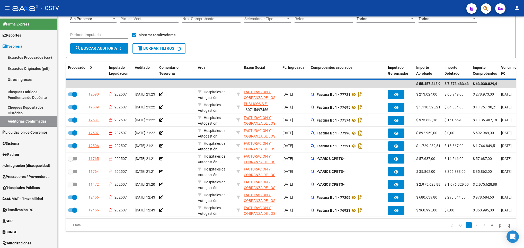
checkbox input "false"
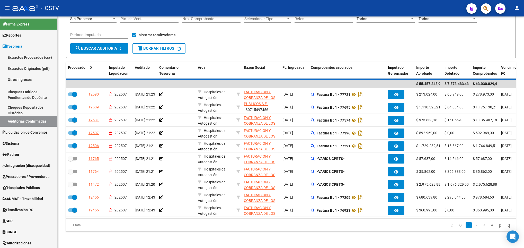
checkbox input "false"
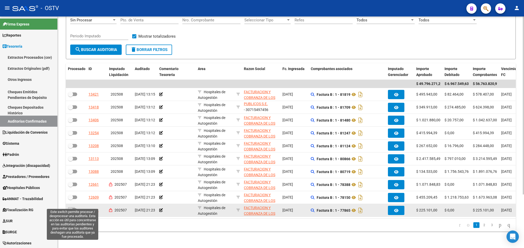
click at [73, 207] on span at bounding box center [70, 209] width 5 height 5
click at [70, 212] on input "checkbox" at bounding box center [70, 212] width 0 height 0
checkbox input "true"
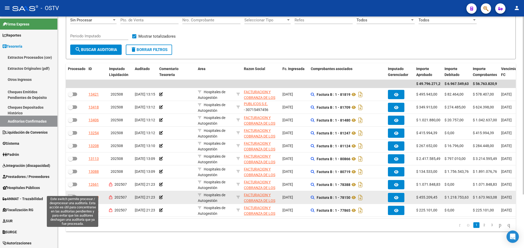
click at [73, 195] on span at bounding box center [72, 197] width 9 height 4
click at [70, 199] on input "checkbox" at bounding box center [70, 199] width 0 height 0
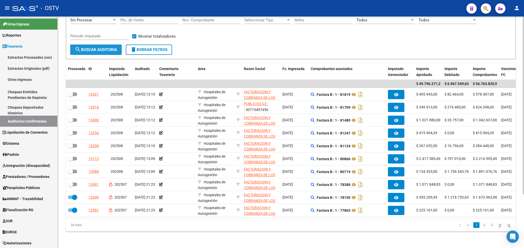
click at [86, 44] on button "search Buscar Auditoria" at bounding box center [95, 49] width 51 height 10
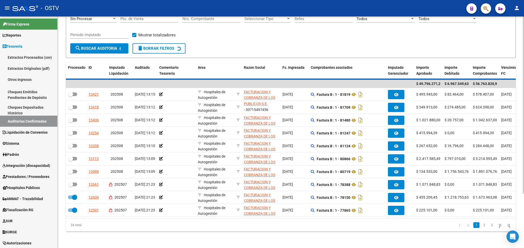
checkbox input "false"
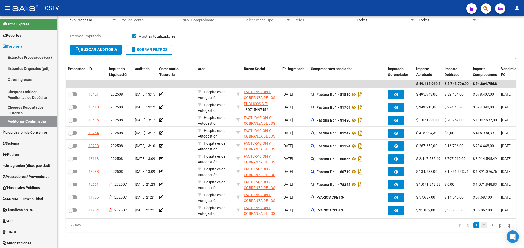
click at [481, 226] on link "2" at bounding box center [484, 225] width 6 height 6
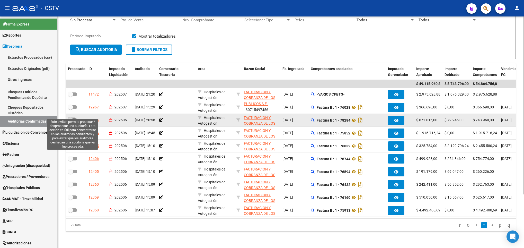
click at [75, 118] on span at bounding box center [72, 120] width 9 height 4
click at [70, 122] on input "checkbox" at bounding box center [70, 122] width 0 height 0
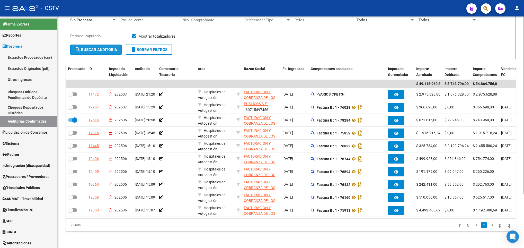
click at [98, 46] on button "search Buscar Auditoria" at bounding box center [95, 49] width 51 height 10
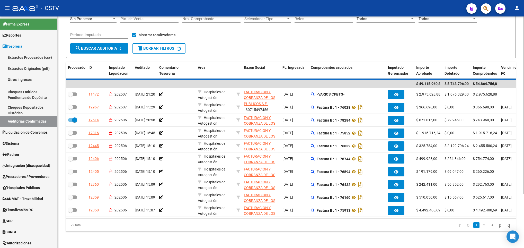
checkbox input "false"
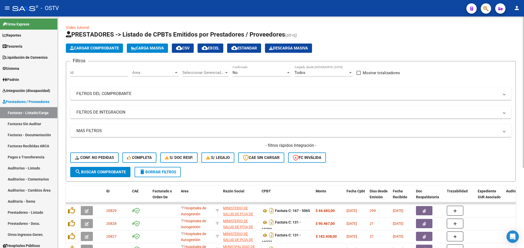
scroll to position [39, 0]
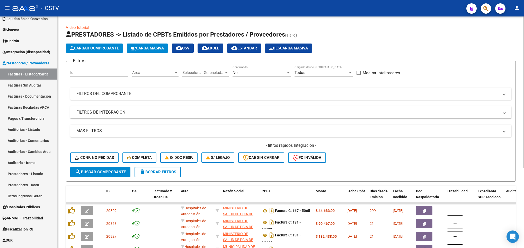
click at [361, 88] on mat-expansion-panel-header "FILTROS DEL COMPROBANTE" at bounding box center [290, 93] width 441 height 12
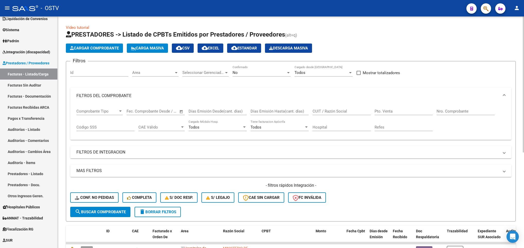
click at [447, 111] on input "Nro. Comprobante" at bounding box center [465, 111] width 58 height 5
type input "1958"
click at [121, 210] on span "search Buscar Comprobante" at bounding box center [100, 211] width 51 height 5
click at [255, 70] on div "No" at bounding box center [258, 72] width 53 height 5
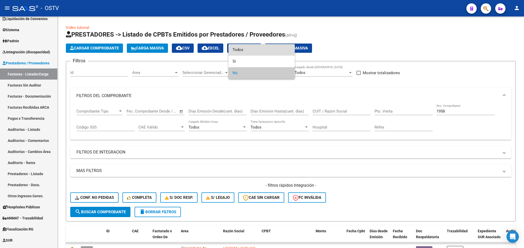
click at [241, 49] on span "Todos" at bounding box center [261, 50] width 58 height 12
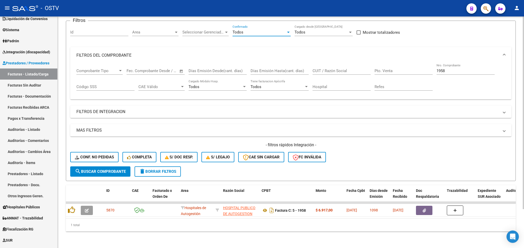
scroll to position [47, 0]
click at [101, 169] on span "search Buscar Comprobante" at bounding box center [100, 171] width 51 height 5
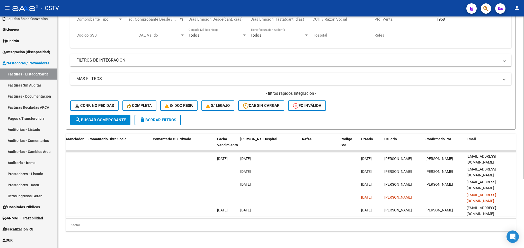
scroll to position [0, 0]
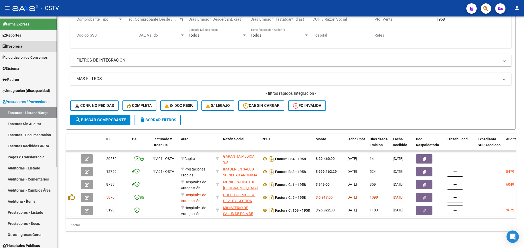
click at [14, 44] on span "Tesorería" at bounding box center [13, 46] width 20 height 6
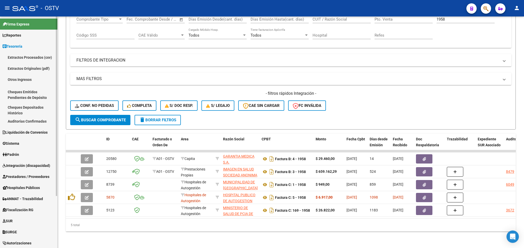
click at [23, 123] on link "Auditorías Confirmadas" at bounding box center [28, 120] width 57 height 11
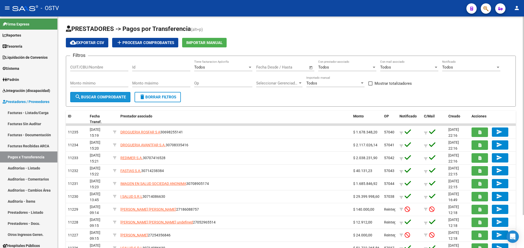
click at [95, 98] on span "search Buscar Comprobante" at bounding box center [100, 97] width 51 height 5
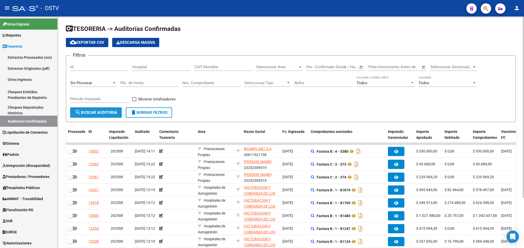
click at [96, 113] on span "search Buscar Auditoria" at bounding box center [96, 112] width 42 height 5
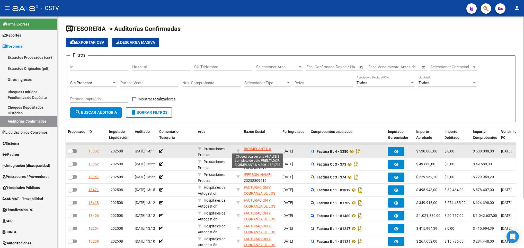
click at [253, 149] on span "BIOIMPLANT S A" at bounding box center [257, 149] width 27 height 4
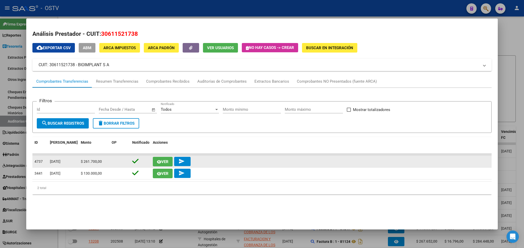
click at [159, 157] on button "Ver" at bounding box center [163, 162] width 20 height 10
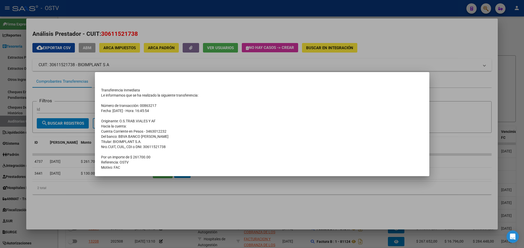
click at [276, 54] on div at bounding box center [262, 124] width 524 height 248
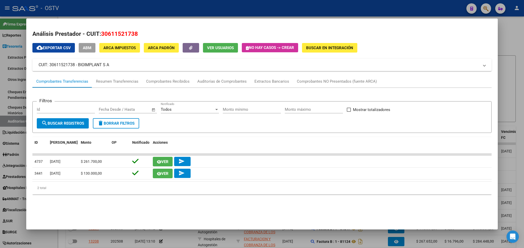
click at [57, 104] on form "Filtros Id Start date – End date Fecha Desde / Hasta Todos Notificado Monto mín…" at bounding box center [261, 117] width 459 height 32
click at [8, 112] on div at bounding box center [262, 124] width 524 height 248
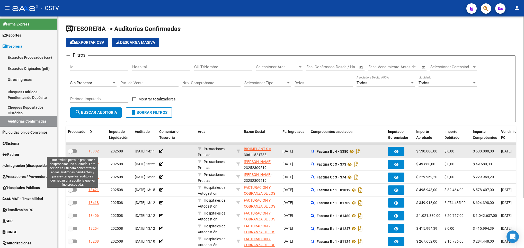
click at [74, 151] on span at bounding box center [72, 151] width 9 height 4
click at [70, 153] on input "checkbox" at bounding box center [70, 153] width 0 height 0
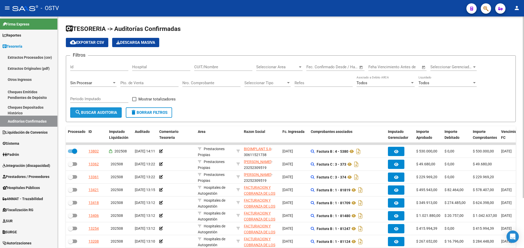
click at [97, 111] on span "search Buscar Auditoria" at bounding box center [96, 112] width 42 height 5
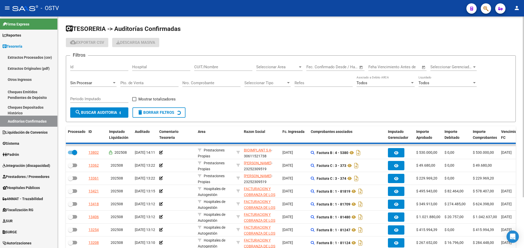
checkbox input "false"
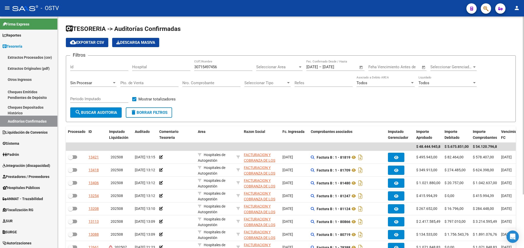
scroll to position [19, 0]
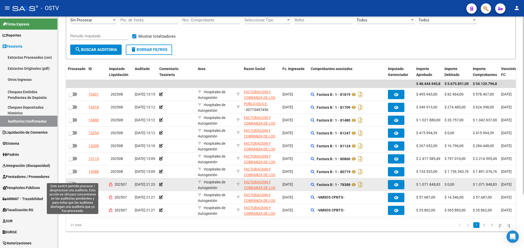
click at [74, 182] on span at bounding box center [72, 184] width 9 height 4
click at [70, 186] on input "checkbox" at bounding box center [70, 186] width 0 height 0
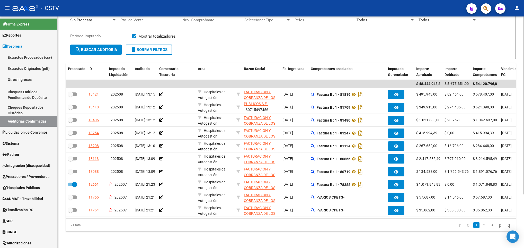
click at [99, 47] on span "search Buscar Auditoria" at bounding box center [96, 49] width 42 height 5
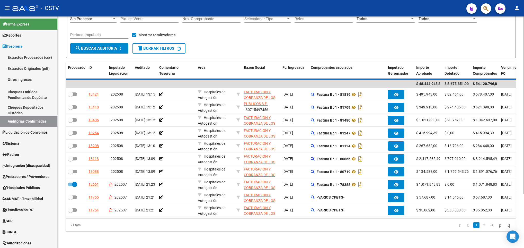
checkbox input "false"
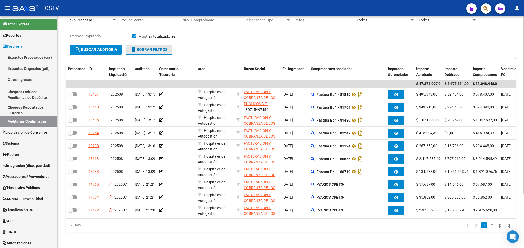
click at [145, 47] on span "delete Borrar Filtros" at bounding box center [148, 49] width 37 height 5
checkbox input "false"
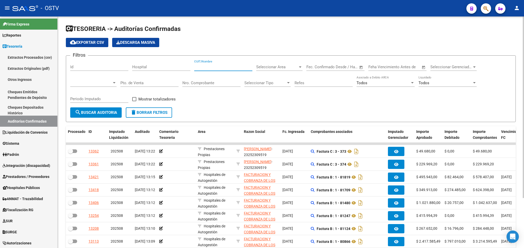
click at [210, 67] on input "CUIT/Nombre" at bounding box center [223, 67] width 58 height 5
paste input "30691822849"
type input "30691822849"
click at [102, 114] on span "search Buscar Auditoria" at bounding box center [96, 112] width 42 height 5
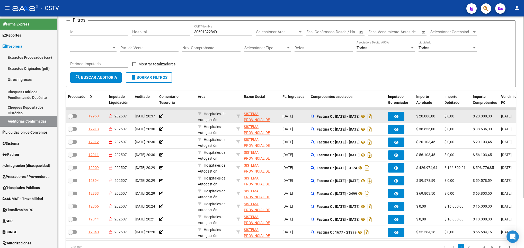
scroll to position [64, 0]
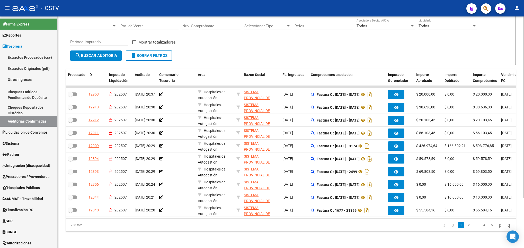
click at [466, 224] on li "2" at bounding box center [469, 224] width 8 height 9
